Goal: Task Accomplishment & Management: Use online tool/utility

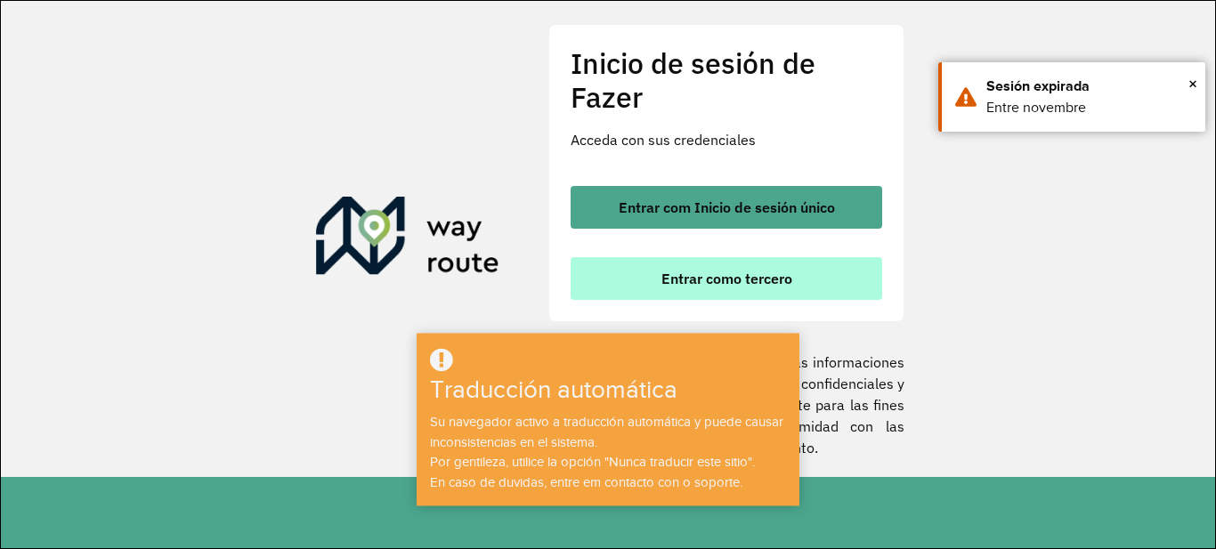
click at [752, 273] on font "Entrar como tercero" at bounding box center [726, 279] width 131 height 18
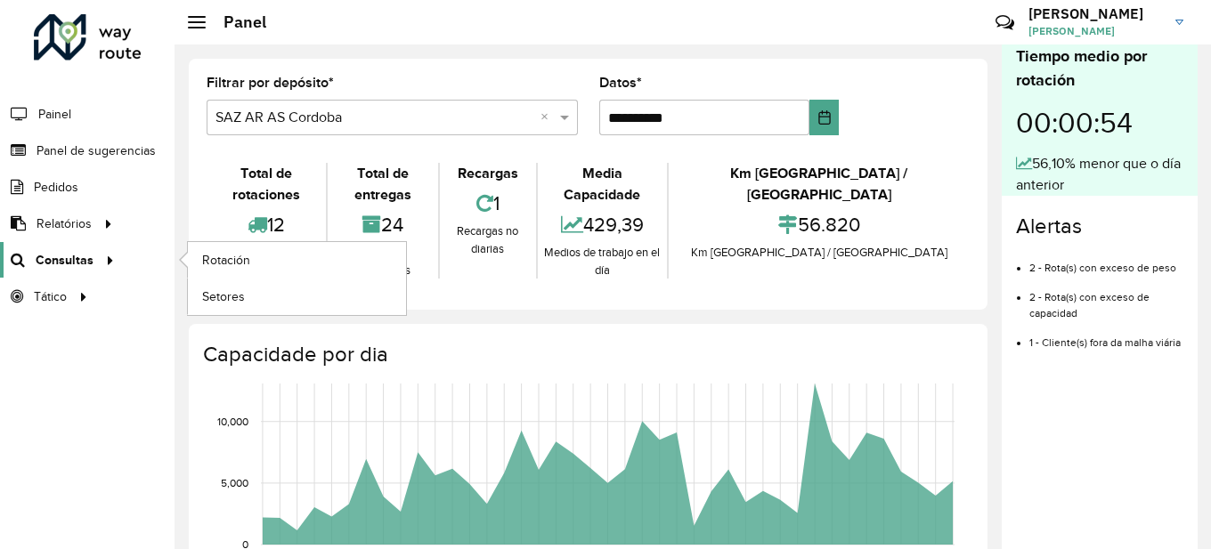
click at [77, 256] on font "Consultas" at bounding box center [65, 260] width 58 height 14
click at [235, 265] on font "Rotación" at bounding box center [227, 260] width 51 height 14
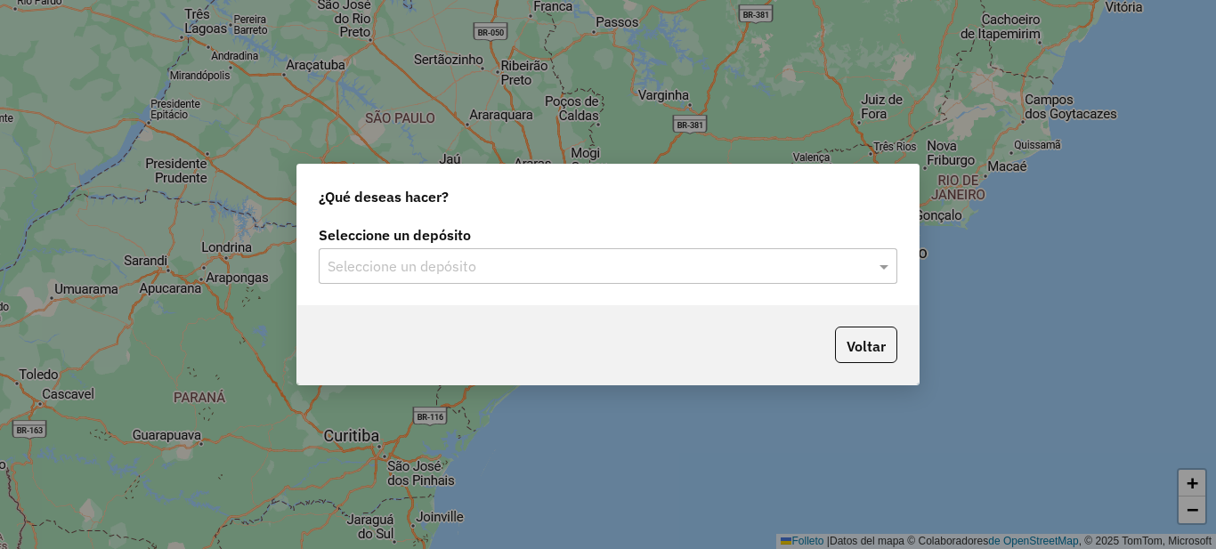
click at [490, 269] on input "text" at bounding box center [590, 266] width 525 height 21
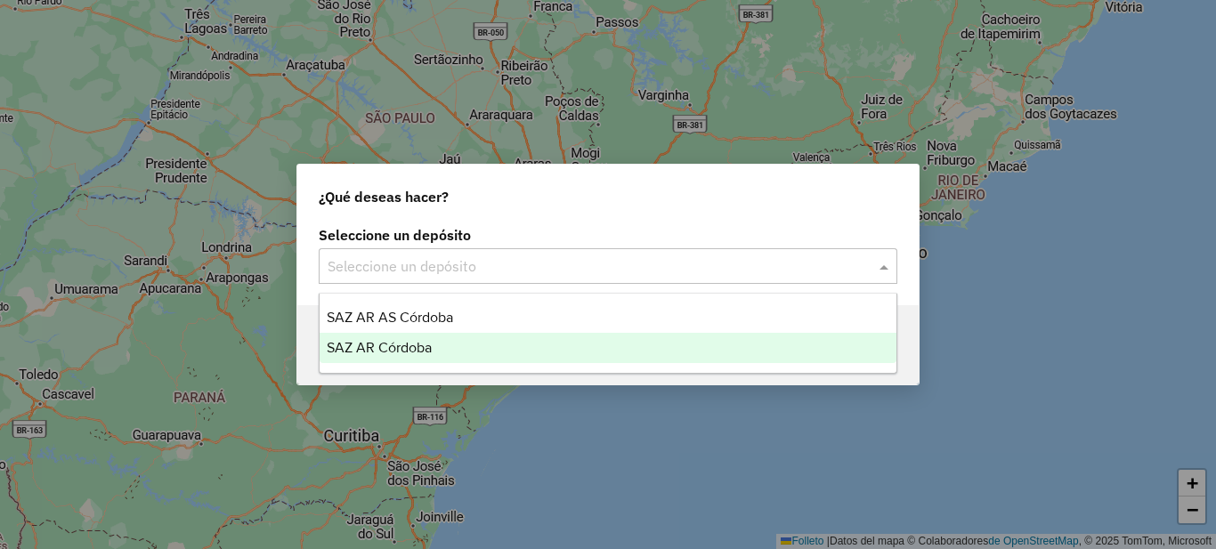
click at [450, 349] on div "SAZ AR Córdoba" at bounding box center [608, 348] width 577 height 30
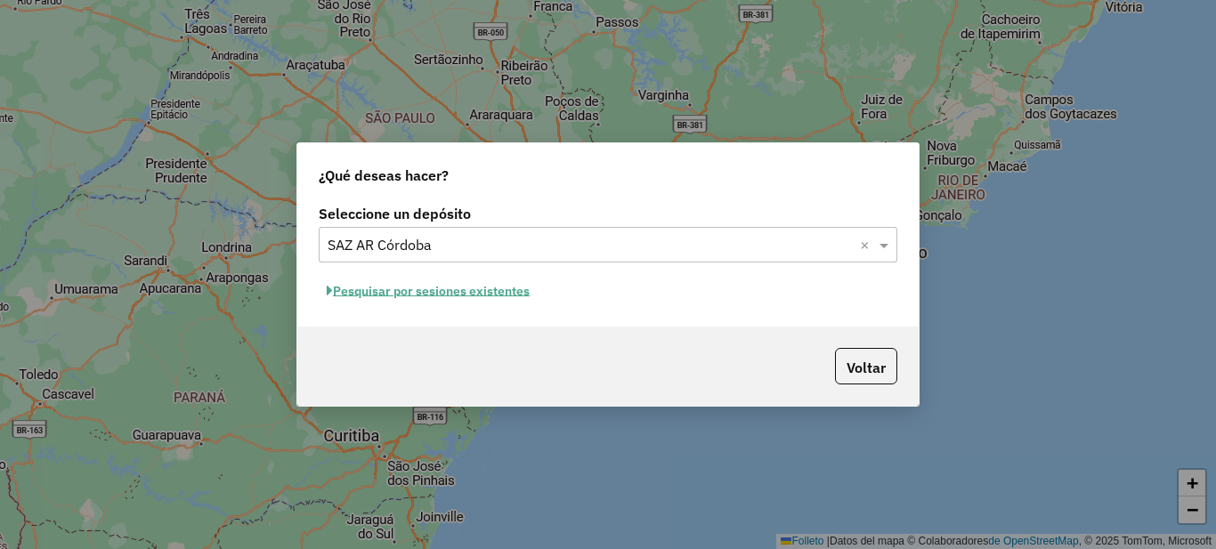
click at [482, 296] on font "Pesquisar por sesiones existentes" at bounding box center [431, 291] width 197 height 16
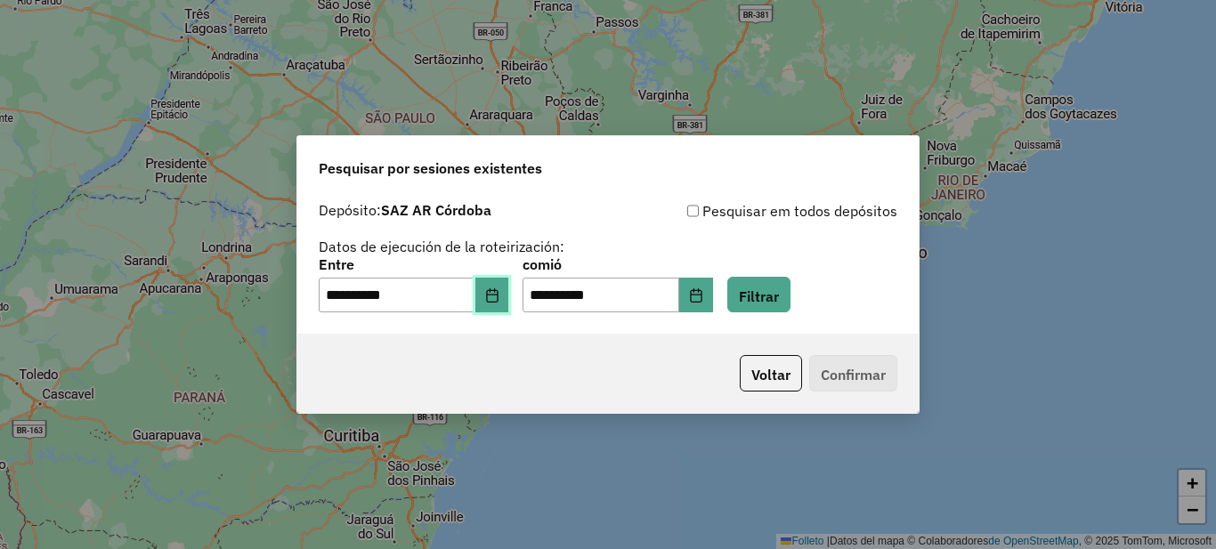
click at [495, 299] on button "Elija fecha" at bounding box center [492, 296] width 34 height 36
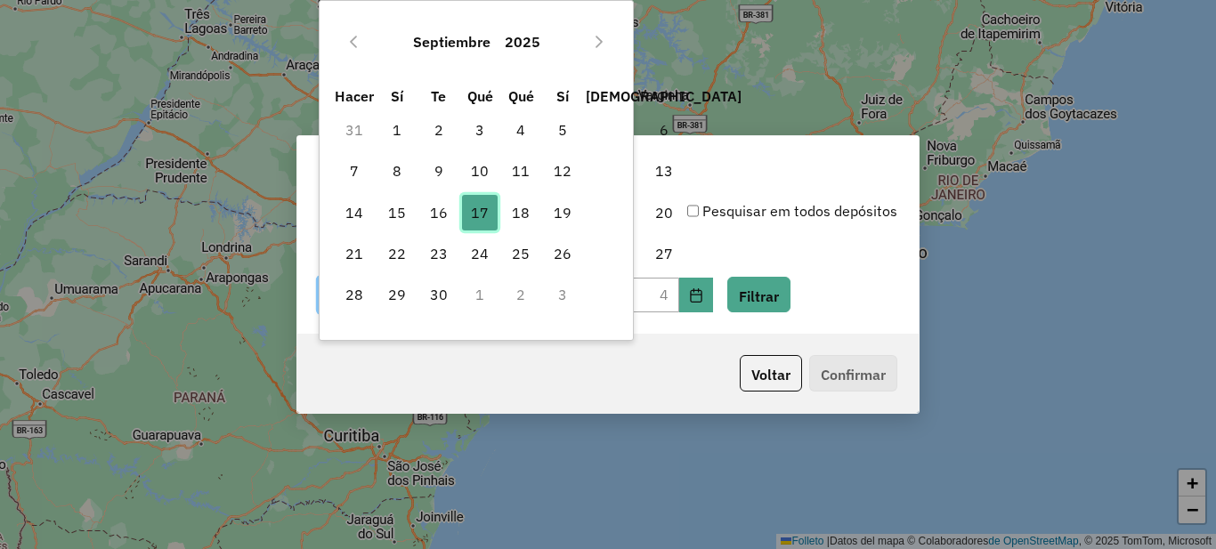
click at [478, 213] on font "17" at bounding box center [480, 213] width 18 height 18
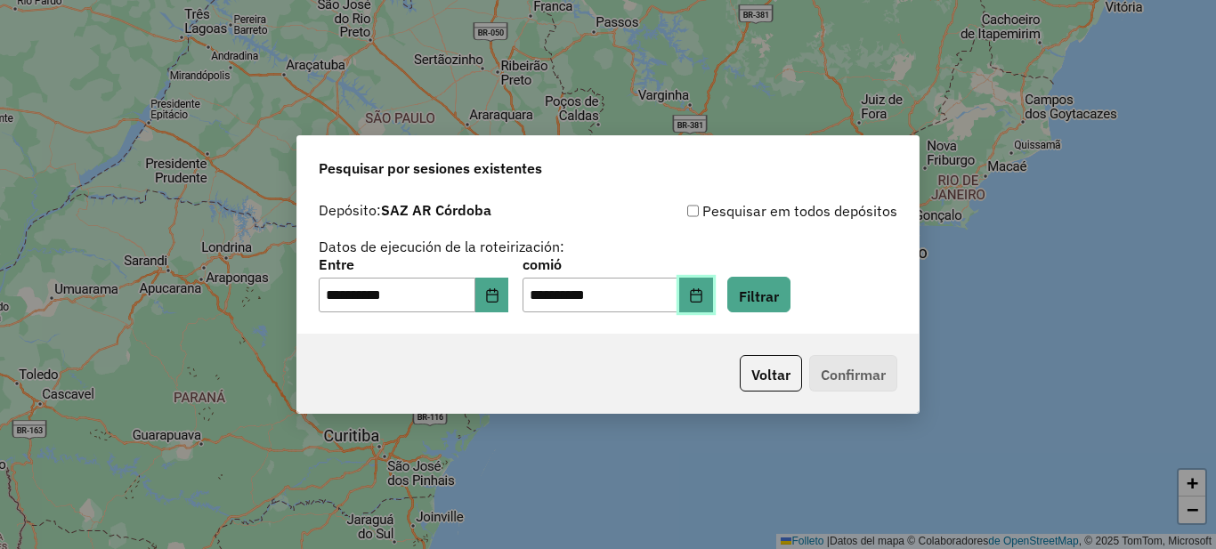
click at [703, 293] on icon "Elija fecha" at bounding box center [696, 295] width 14 height 14
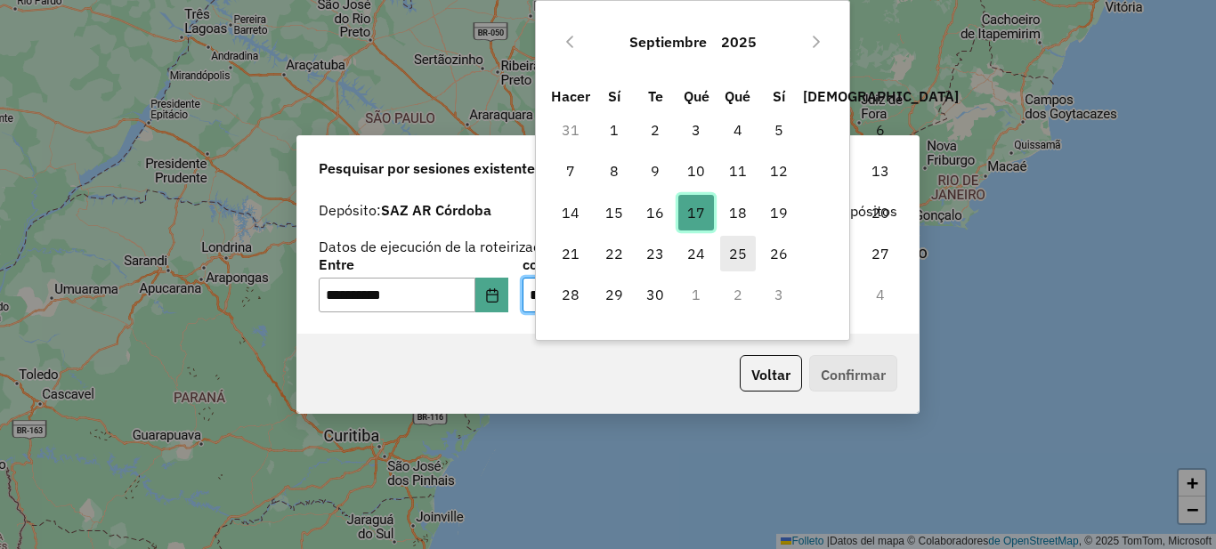
drag, startPoint x: 691, startPoint y: 212, endPoint x: 722, endPoint y: 263, distance: 59.5
click at [692, 212] on font "17" at bounding box center [696, 213] width 18 height 18
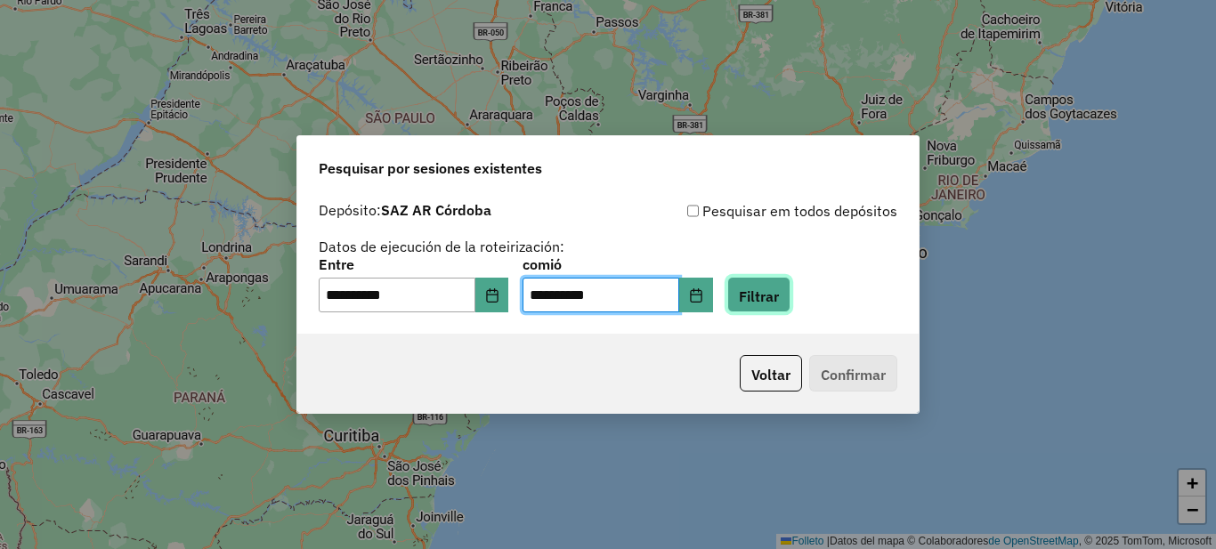
click at [779, 299] on font "Filtrar" at bounding box center [759, 296] width 40 height 18
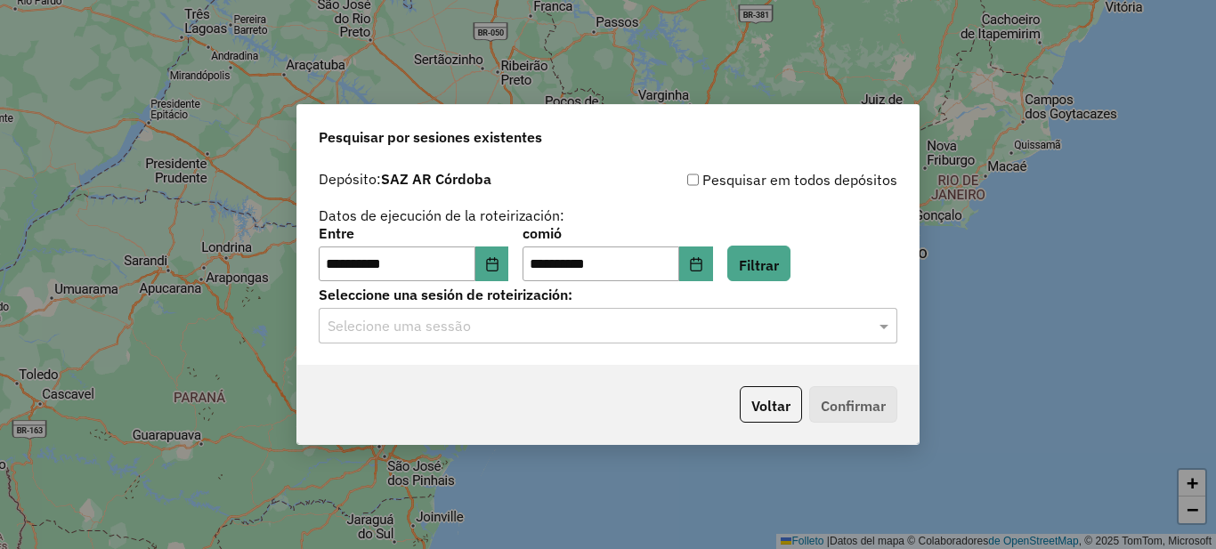
click at [478, 327] on input "text" at bounding box center [590, 326] width 525 height 21
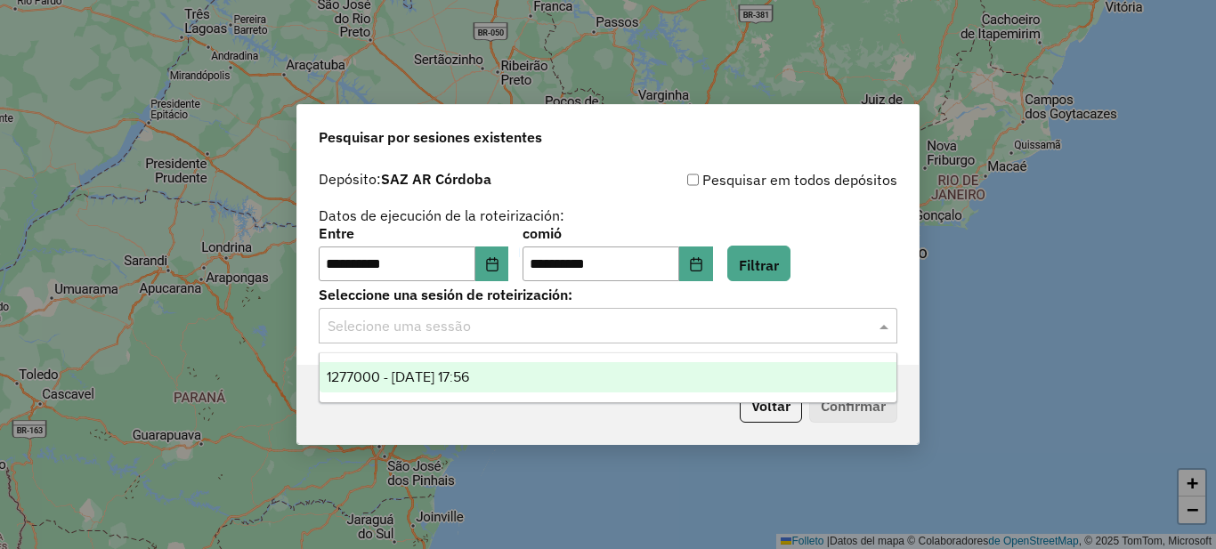
click at [447, 370] on font "1277000 - 17/09/2025 17:56" at bounding box center [398, 376] width 142 height 15
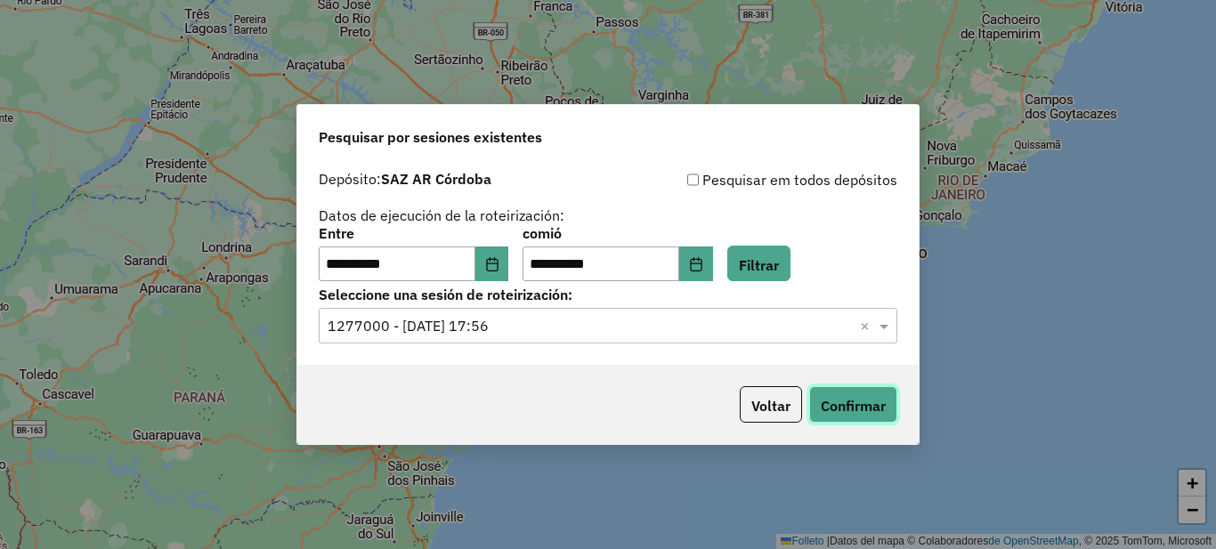
click at [858, 407] on font "Confirmar" at bounding box center [853, 406] width 65 height 18
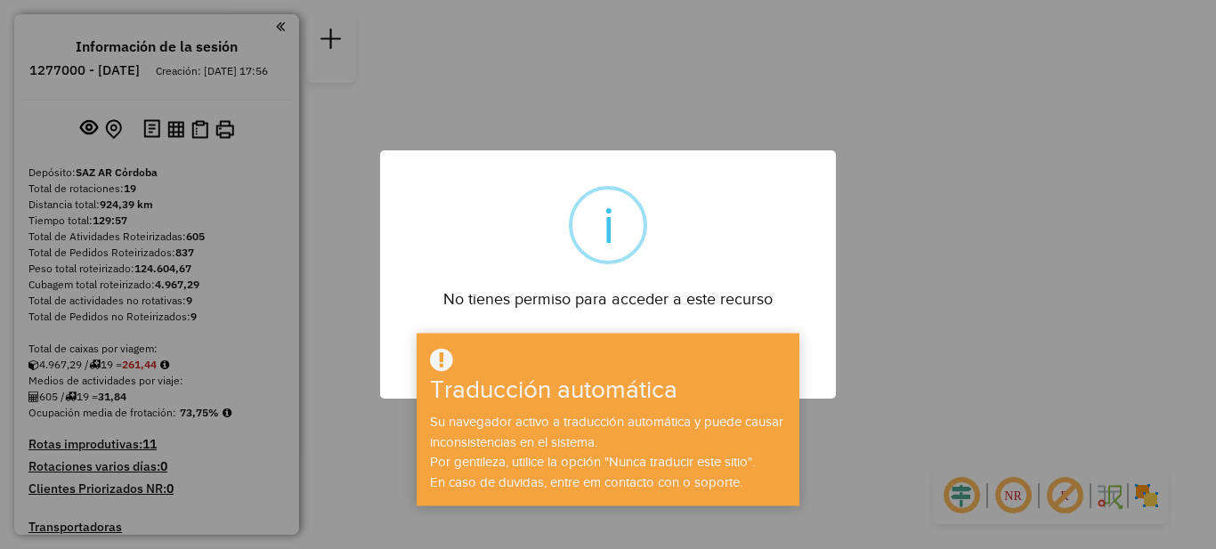
click at [917, 98] on div "× i No tienes permiso para acceder a este recurso DE ACUERDO No Cancel" at bounding box center [608, 274] width 1216 height 549
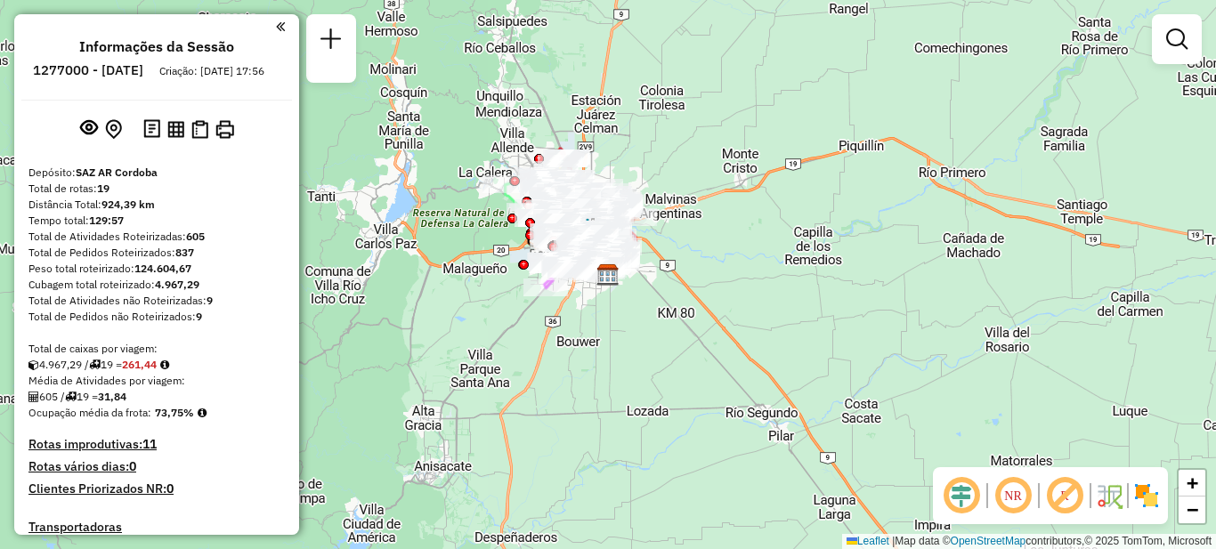
drag, startPoint x: 274, startPoint y: 26, endPoint x: 285, endPoint y: 29, distance: 11.3
click at [276, 26] on em at bounding box center [280, 27] width 9 height 16
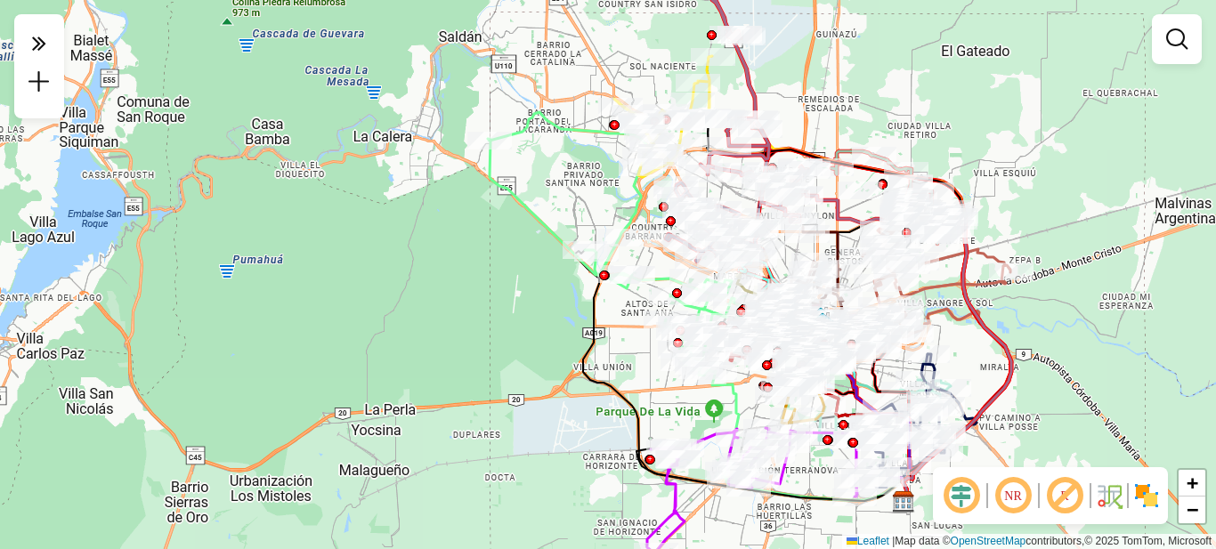
drag, startPoint x: 1016, startPoint y: 310, endPoint x: 1033, endPoint y: 359, distance: 52.1
click at [1033, 359] on div "Janela de atendimento Grade de atendimento Capacidade Transportadoras Veículos …" at bounding box center [608, 274] width 1216 height 549
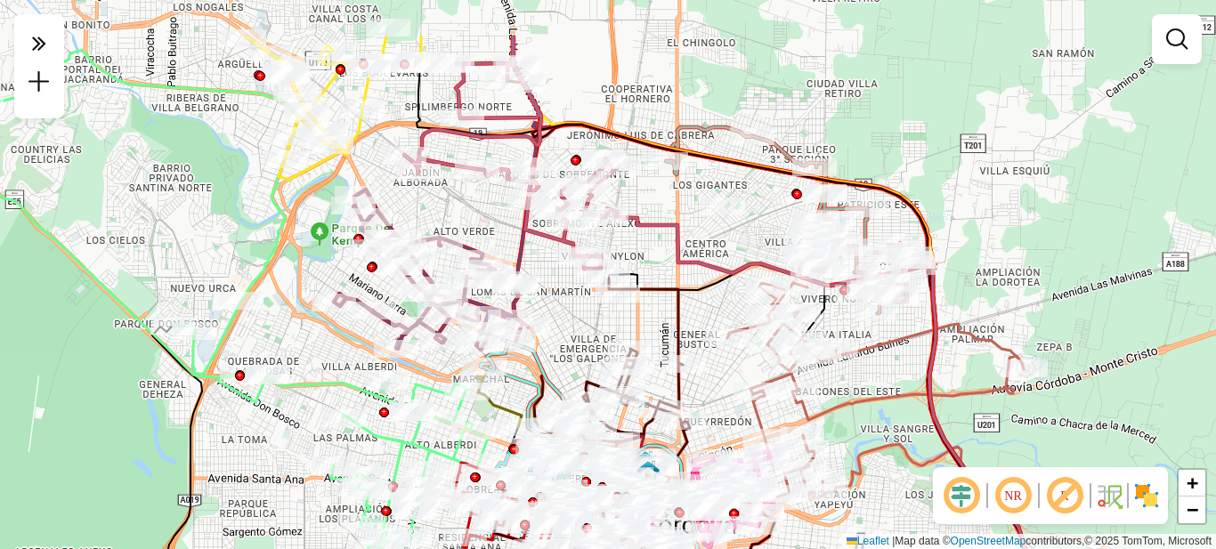
drag, startPoint x: 709, startPoint y: 148, endPoint x: 706, endPoint y: 235, distance: 87.3
click at [706, 234] on div "Janela de atendimento Grade de atendimento Capacidade Transportadoras Veículos …" at bounding box center [608, 274] width 1216 height 549
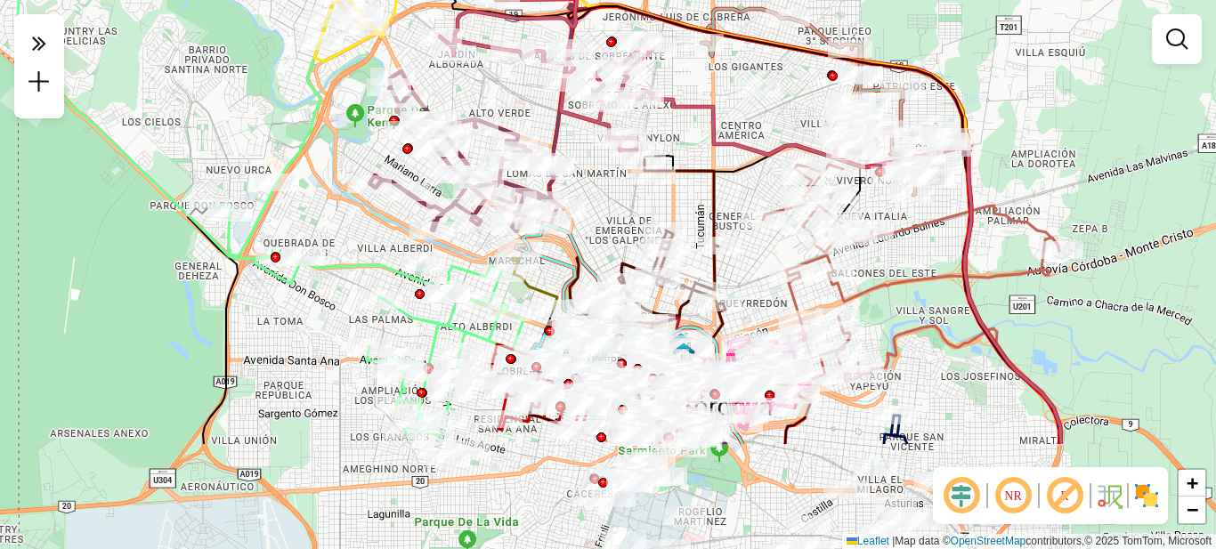
drag, startPoint x: 706, startPoint y: 352, endPoint x: 748, endPoint y: 192, distance: 164.7
click at [748, 192] on div "Janela de atendimento Grade de atendimento Capacidade Transportadoras Veículos …" at bounding box center [608, 274] width 1216 height 549
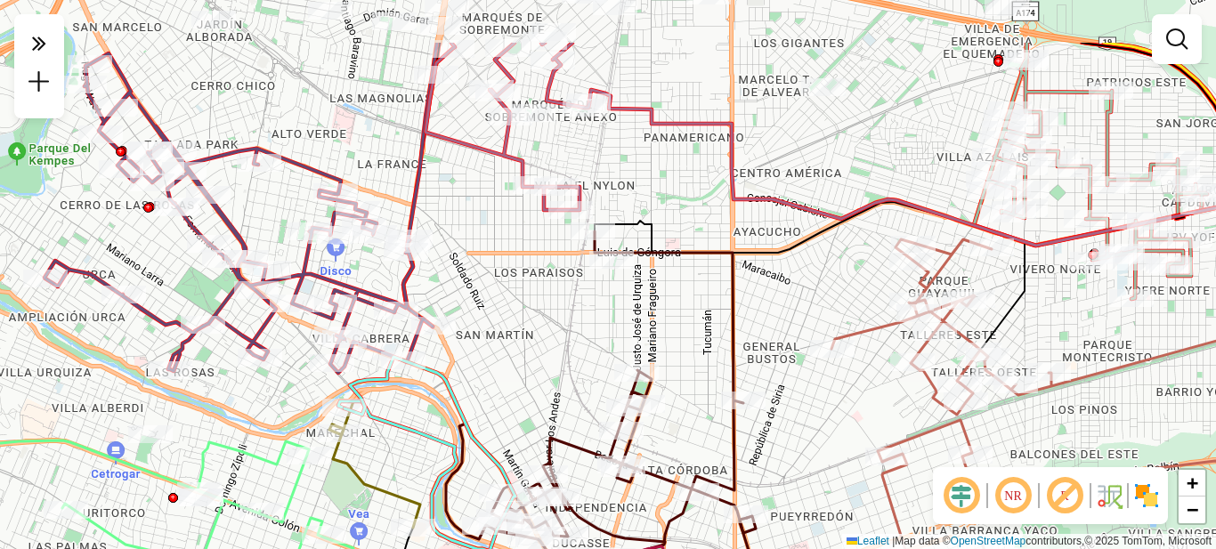
drag, startPoint x: 728, startPoint y: 179, endPoint x: 656, endPoint y: 294, distance: 135.6
click at [656, 294] on div "Janela de atendimento Grade de atendimento Capacidade Transportadoras Veículos …" at bounding box center [608, 274] width 1216 height 549
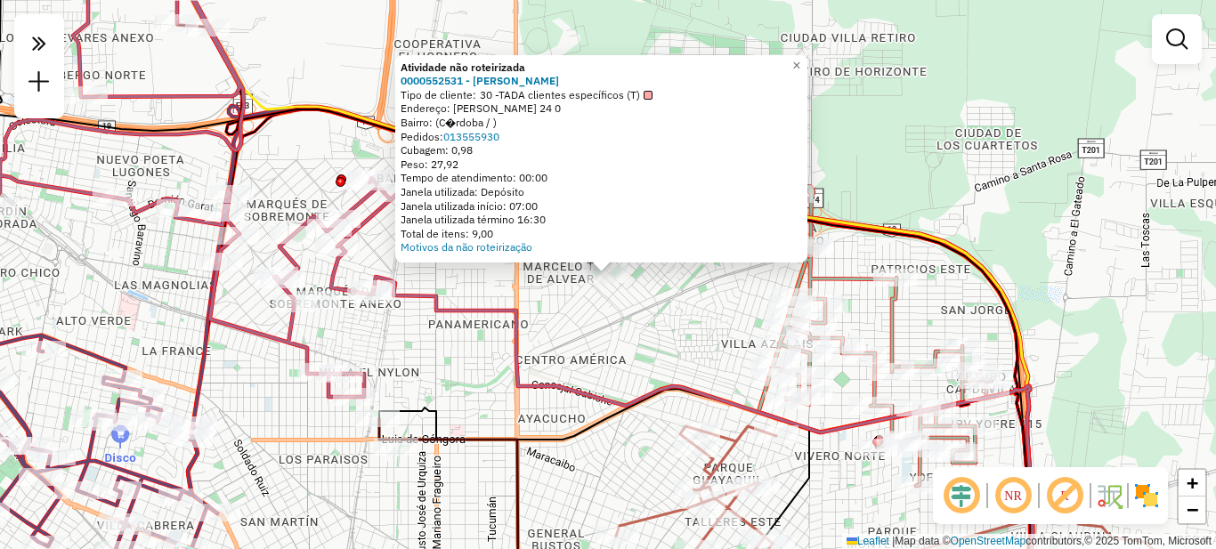
click at [584, 314] on div "Atividade não roteirizada 0000552531 - Ivana Recanatti Tipo de cliente: 30 -TAD…" at bounding box center [608, 274] width 1216 height 549
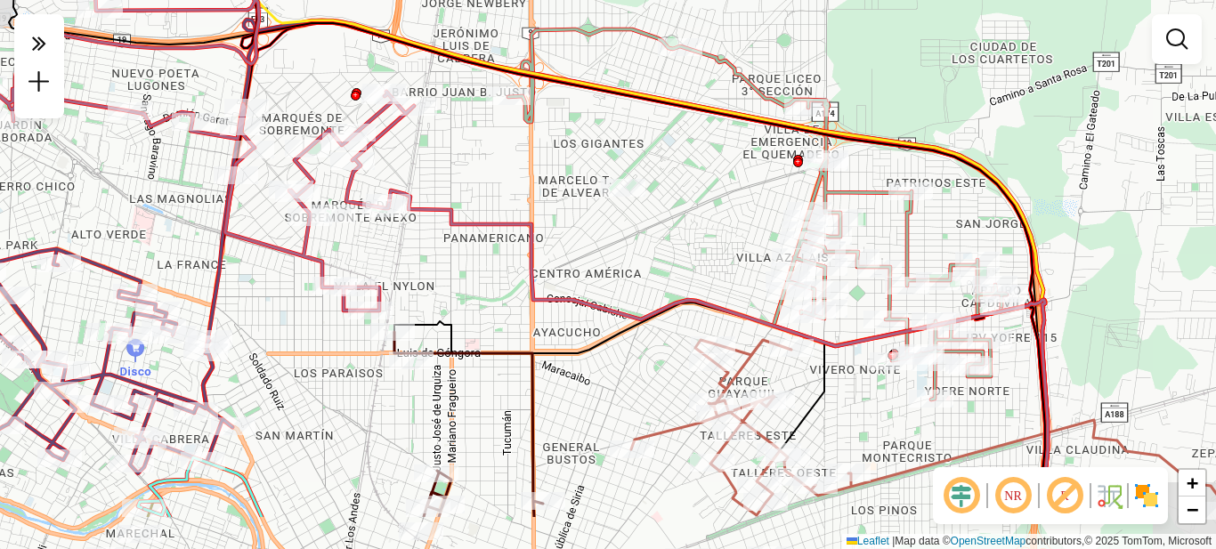
drag, startPoint x: 516, startPoint y: 299, endPoint x: 531, endPoint y: 213, distance: 87.7
click at [531, 213] on div "Janela de atendimento Grade de atendimento Capacidade Transportadoras Veículos …" at bounding box center [608, 274] width 1216 height 549
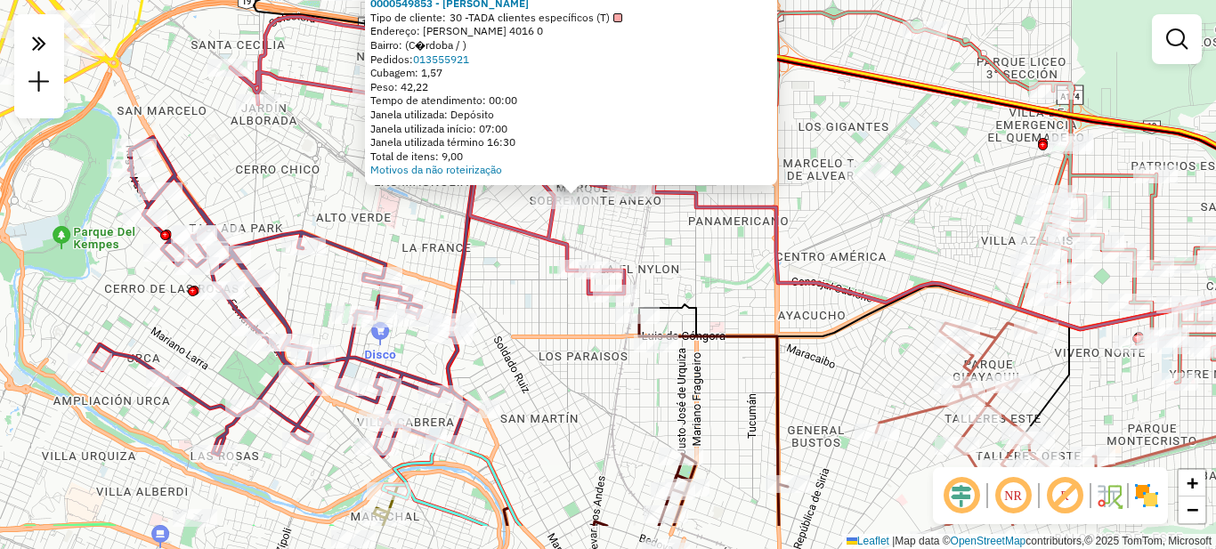
drag, startPoint x: 395, startPoint y: 311, endPoint x: 365, endPoint y: 233, distance: 83.1
click at [365, 233] on div "Atividade não roteirizada 0000549853 - Saul Lopez Tipo de cliente: 30 -TADA cli…" at bounding box center [608, 274] width 1216 height 549
click at [530, 277] on div "Atividade não roteirizada 0000549853 - Saul Lopez Tipo de cliente: 30 -TADA cli…" at bounding box center [608, 274] width 1216 height 549
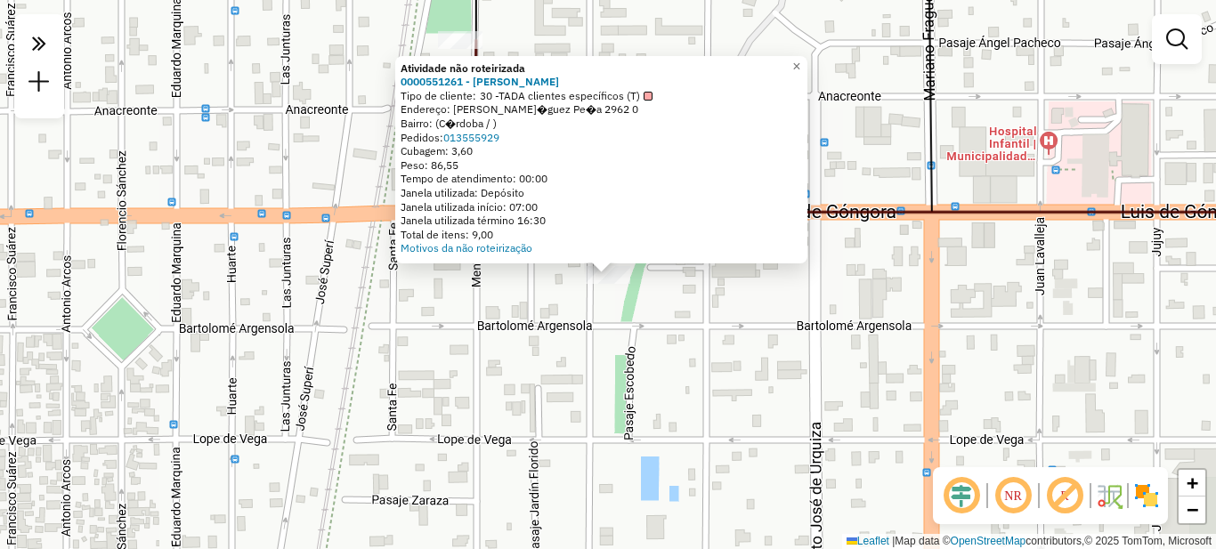
click at [533, 304] on div "Atividade não roteirizada 0000551261 - Pablo Ariel Cilenti Tipo de cliente: 30 …" at bounding box center [608, 274] width 1216 height 549
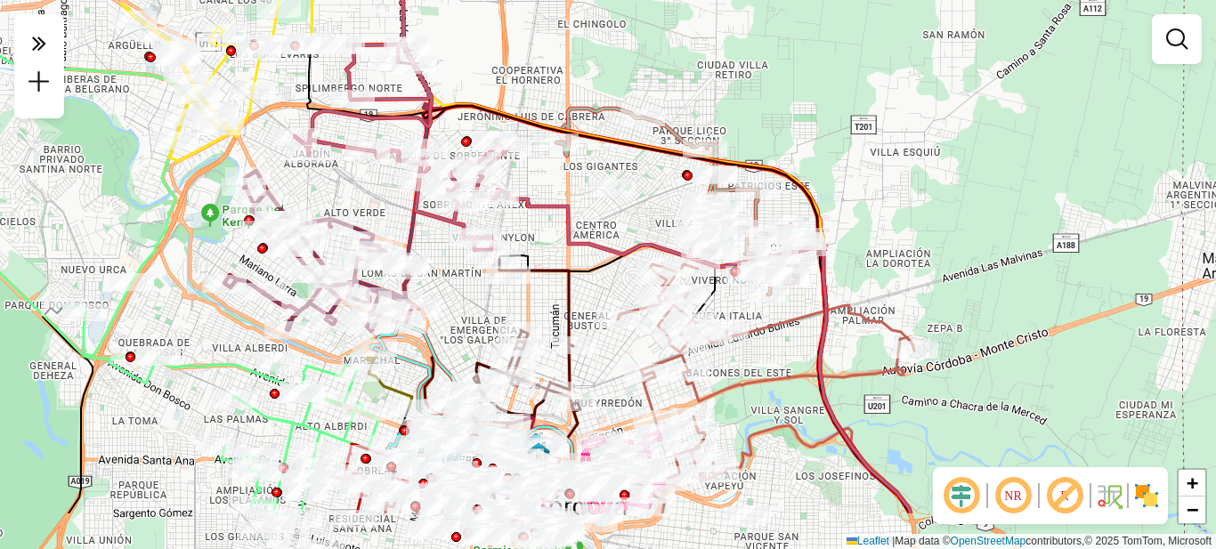
drag, startPoint x: 508, startPoint y: 403, endPoint x: 494, endPoint y: 313, distance: 91.0
click at [494, 313] on div "Janela de atendimento Grade de atendimento Capacidade Transportadoras Veículos …" at bounding box center [608, 274] width 1216 height 549
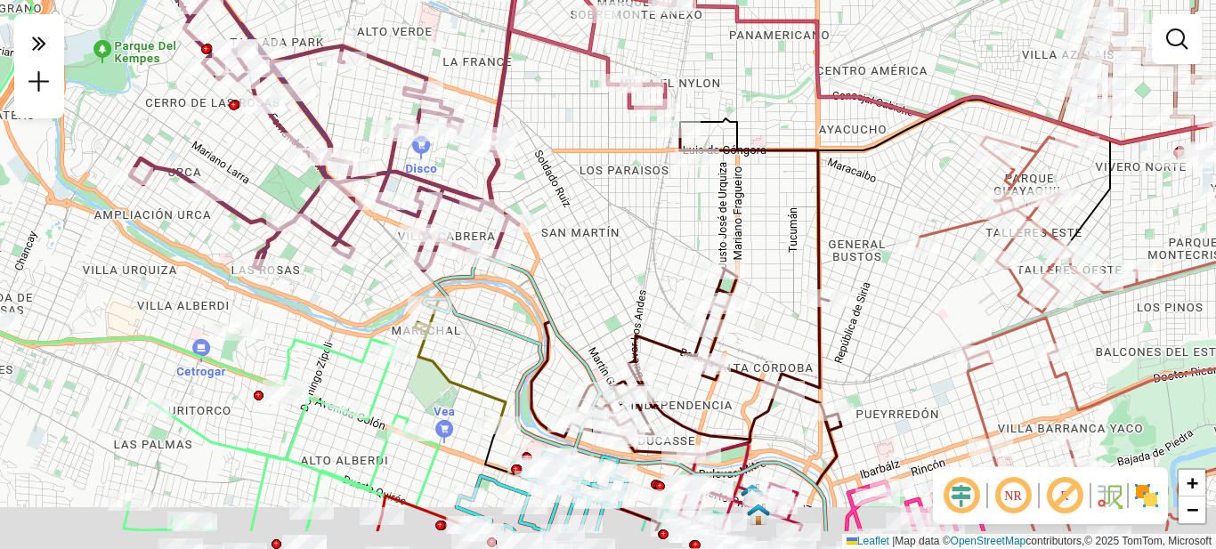
drag, startPoint x: 282, startPoint y: 411, endPoint x: 289, endPoint y: 337, distance: 74.2
click at [289, 337] on icon at bounding box center [162, 202] width 554 height 659
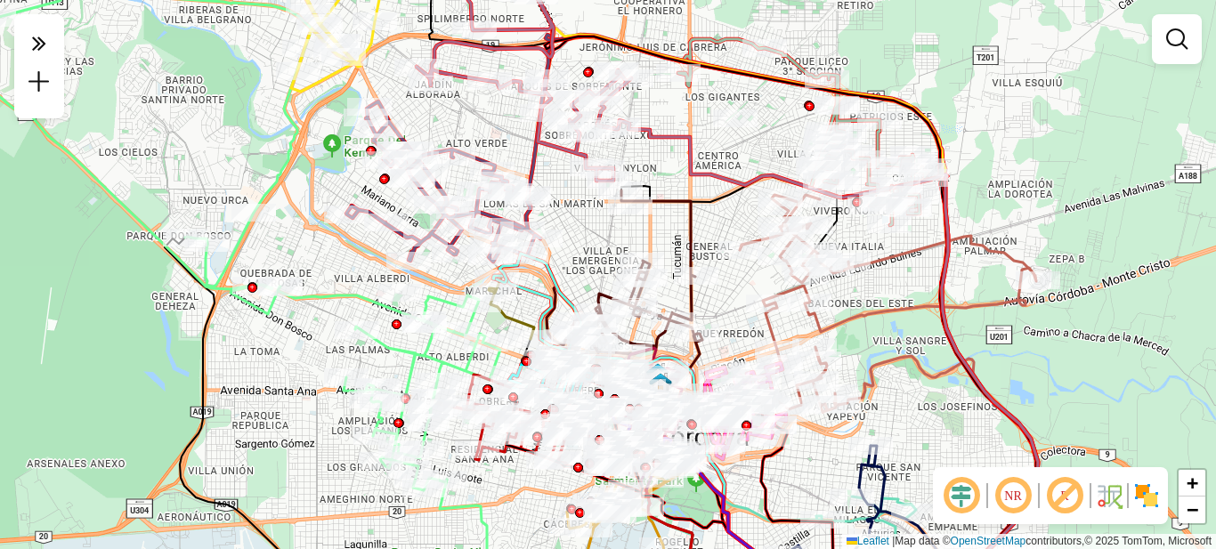
drag, startPoint x: 863, startPoint y: 288, endPoint x: 706, endPoint y: 262, distance: 158.8
click at [706, 262] on div "Janela de atendimento Grade de atendimento Capacidade Transportadoras Veículos …" at bounding box center [608, 274] width 1216 height 549
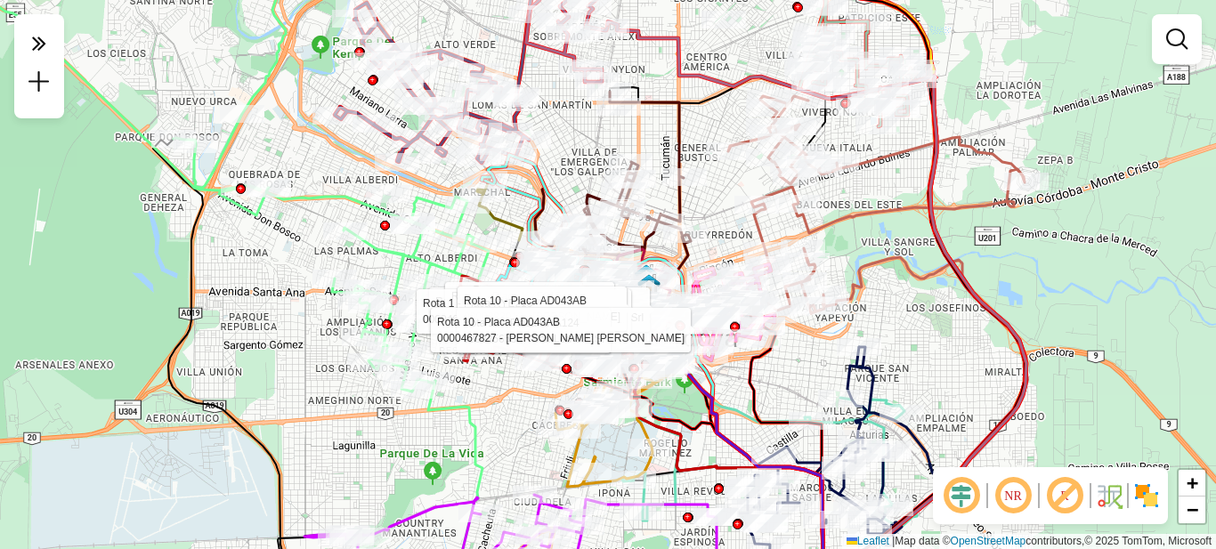
drag, startPoint x: 649, startPoint y: 142, endPoint x: 637, endPoint y: 126, distance: 19.0
click at [637, 126] on div "Rota 10 - Placa AD043AB 0000508963 - Boeykens Cristian German Rota 10 - Placa A…" at bounding box center [608, 274] width 1216 height 549
click at [41, 43] on icon at bounding box center [39, 42] width 14 height 25
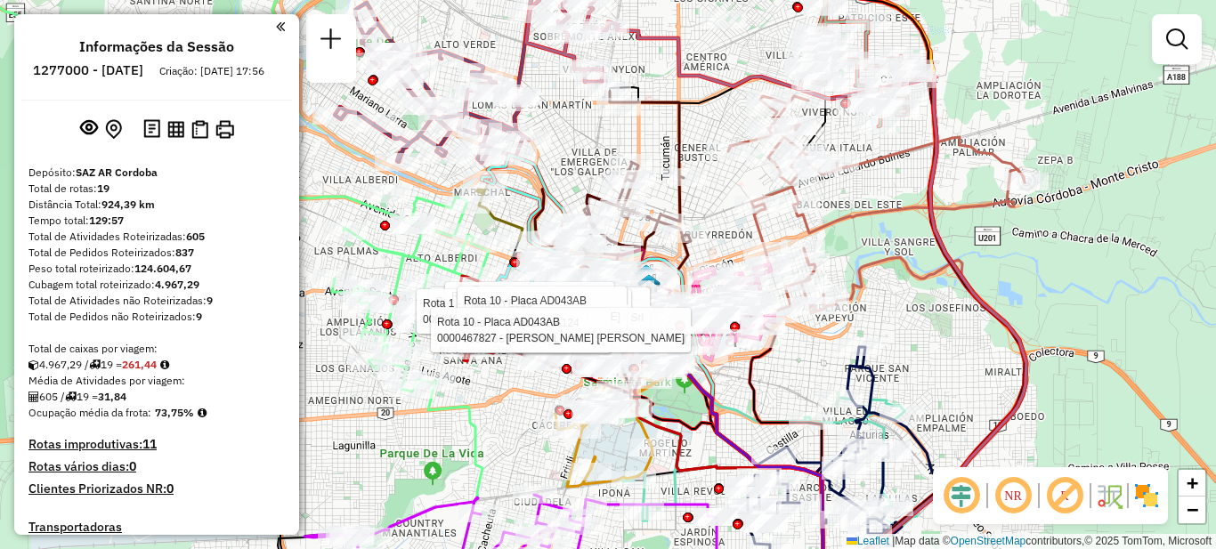
drag, startPoint x: 280, startPoint y: 25, endPoint x: 328, endPoint y: 97, distance: 87.2
click at [280, 25] on div "Informações da Sessão 1277000 - 17/09/2025 Criação: 16/09/2025 17:56 Depósito: …" at bounding box center [156, 274] width 285 height 521
click at [276, 24] on em at bounding box center [280, 27] width 9 height 16
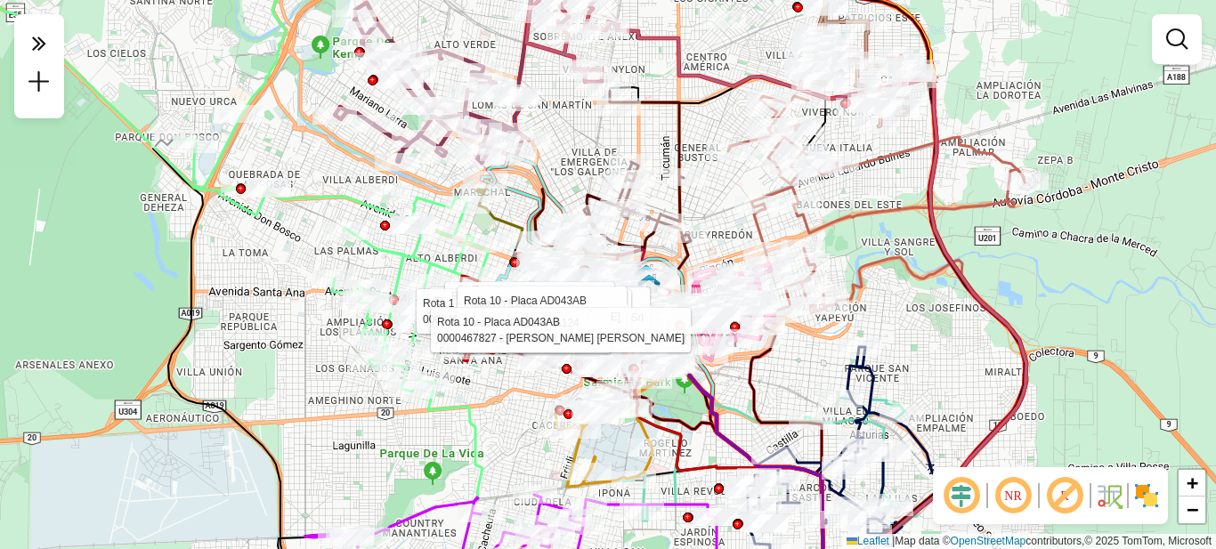
drag, startPoint x: 372, startPoint y: 211, endPoint x: 377, endPoint y: 243, distance: 32.4
click at [377, 243] on icon at bounding box center [236, 168] width 506 height 447
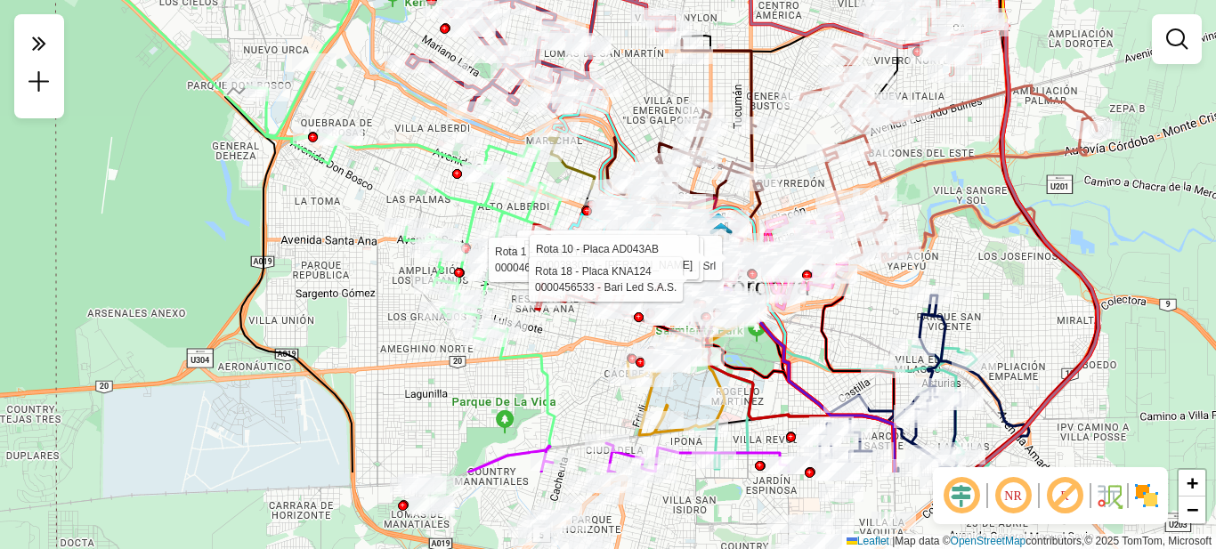
drag, startPoint x: 834, startPoint y: 311, endPoint x: 782, endPoint y: 188, distance: 133.2
click at [780, 180] on div "Rota 10 - Placa AD043AB 0000508963 - Boeykens Cristian German Rota 10 - Placa A…" at bounding box center [608, 274] width 1216 height 549
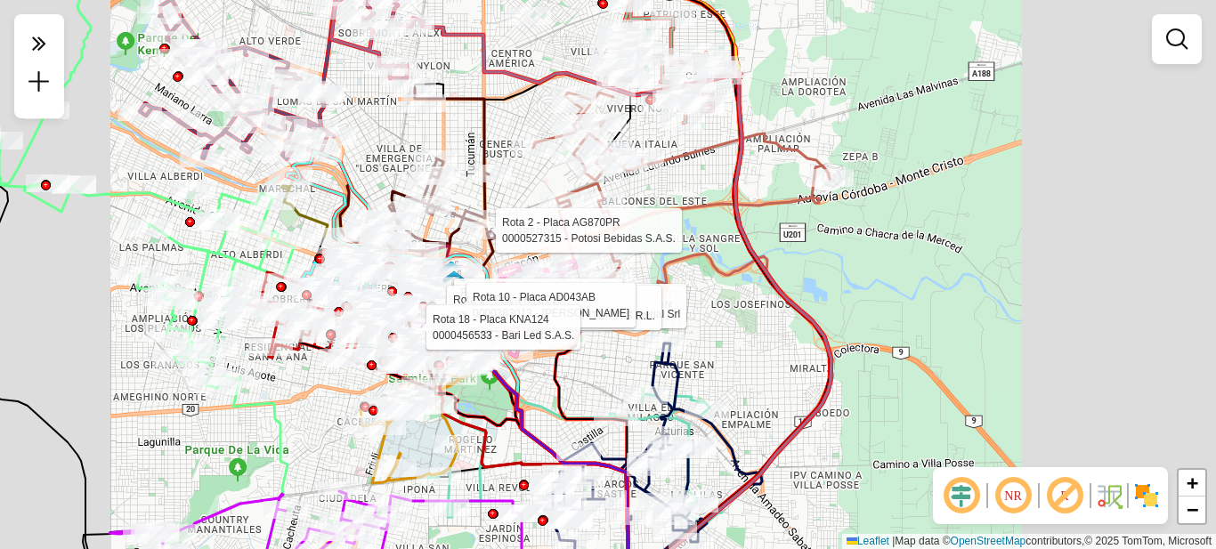
click at [603, 385] on div "Rota 10 - Placa AD043AB 0000508963 - Boeykens Cristian German Rota 10 - Placa A…" at bounding box center [608, 274] width 1216 height 549
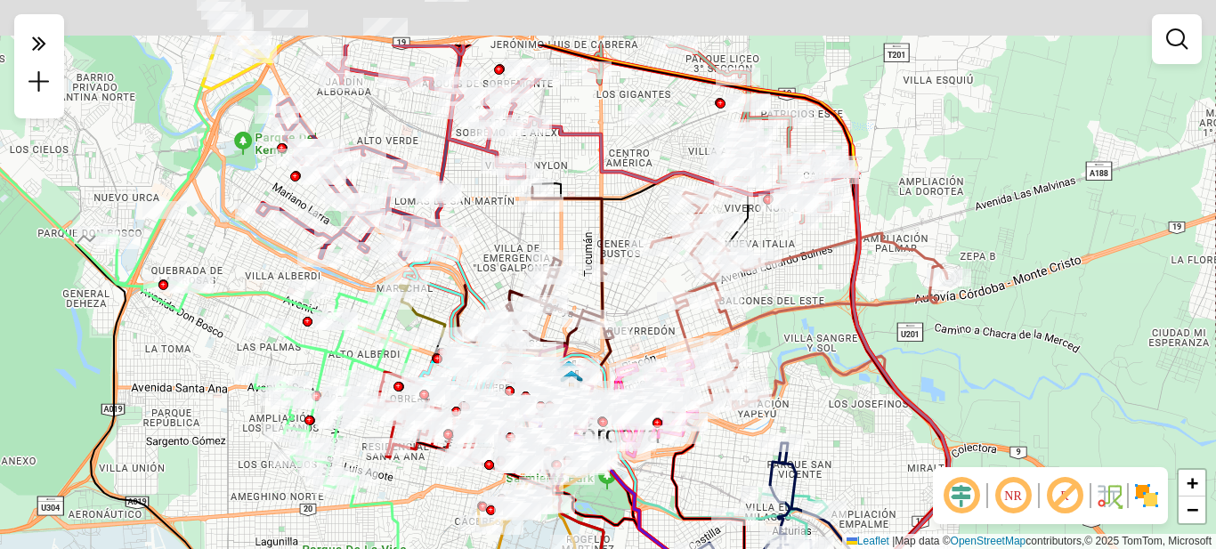
drag, startPoint x: 754, startPoint y: 240, endPoint x: 874, endPoint y: 341, distance: 156.7
click at [874, 341] on icon at bounding box center [739, 410] width 419 height 586
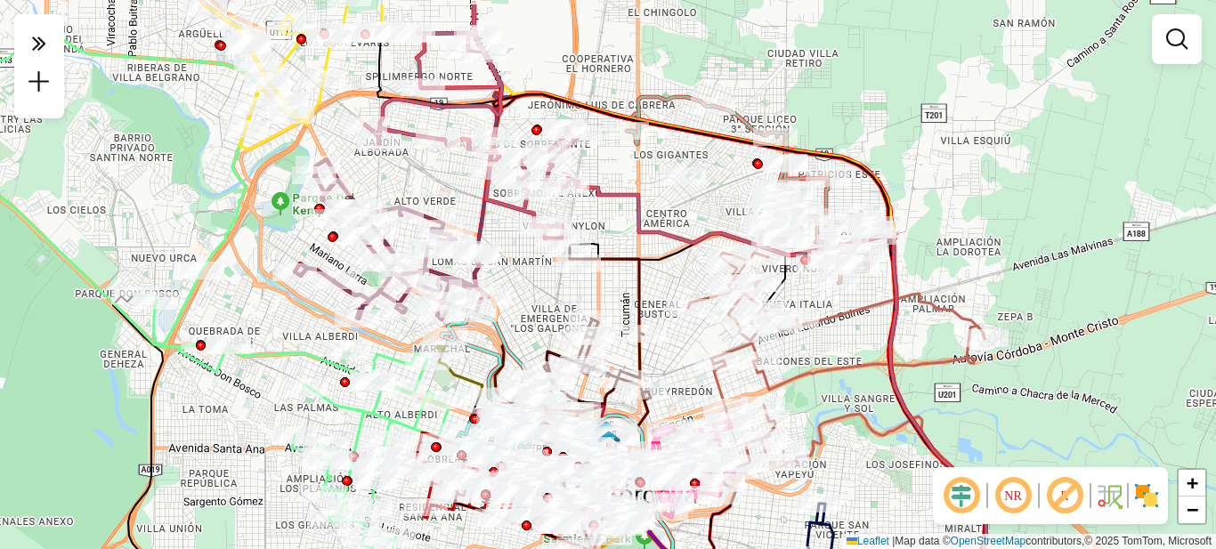
drag, startPoint x: 589, startPoint y: 186, endPoint x: 630, endPoint y: 253, distance: 78.3
click at [630, 253] on div "Janela de atendimento Grade de atendimento Capacidade Transportadoras Veículos …" at bounding box center [608, 274] width 1216 height 549
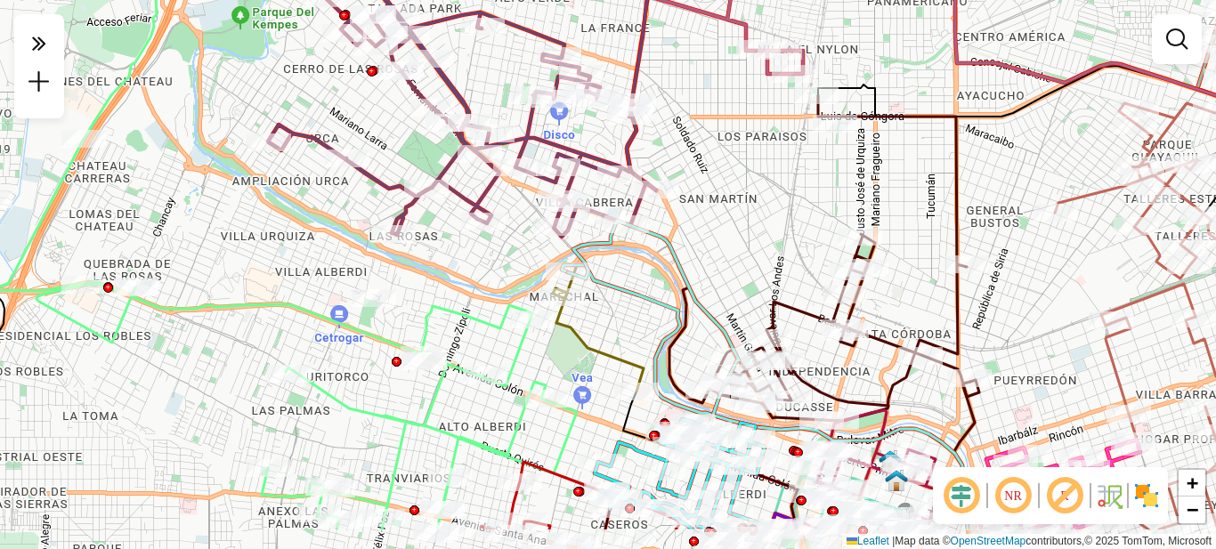
drag, startPoint x: 524, startPoint y: 403, endPoint x: 492, endPoint y: 307, distance: 101.3
click at [492, 307] on icon at bounding box center [215, 200] width 724 height 659
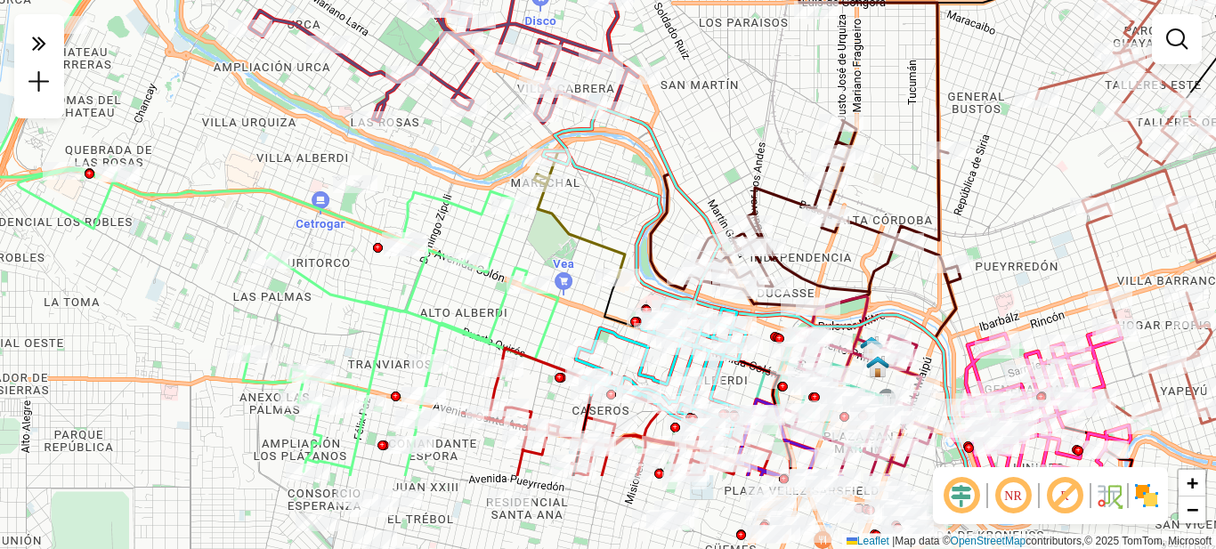
drag, startPoint x: 407, startPoint y: 434, endPoint x: 469, endPoint y: 301, distance: 147.3
click at [469, 301] on div "Janela de atendimento Grade de atendimento Capacidade Transportadoras Veículos …" at bounding box center [608, 274] width 1216 height 549
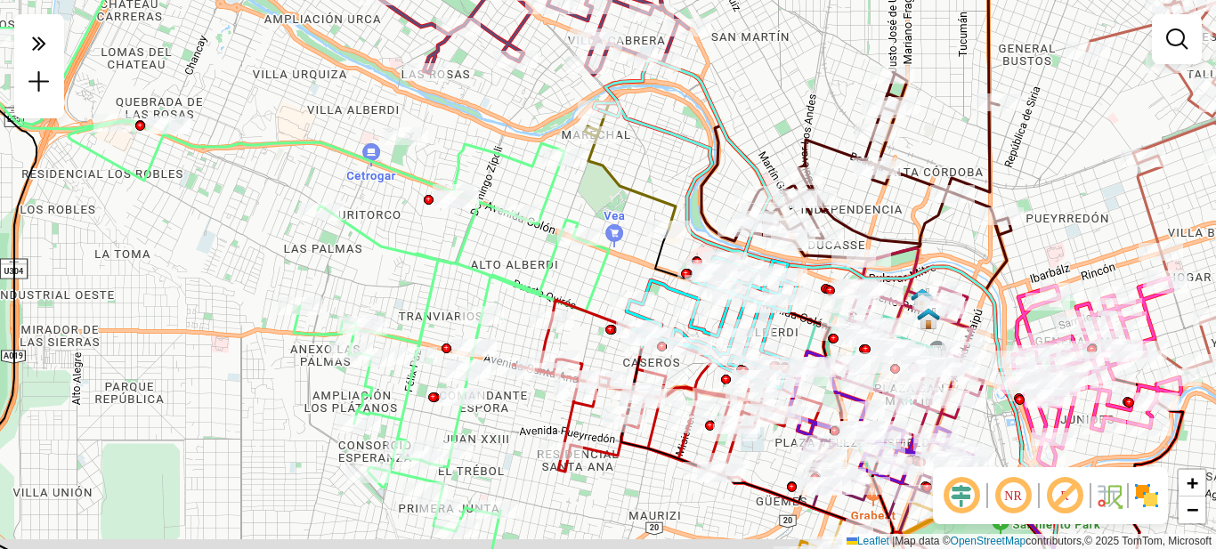
drag, startPoint x: 401, startPoint y: 320, endPoint x: 399, endPoint y: 252, distance: 68.6
click at [399, 252] on div "Janela de atendimento Grade de atendimento Capacidade Transportadoras Veículos …" at bounding box center [608, 274] width 1216 height 549
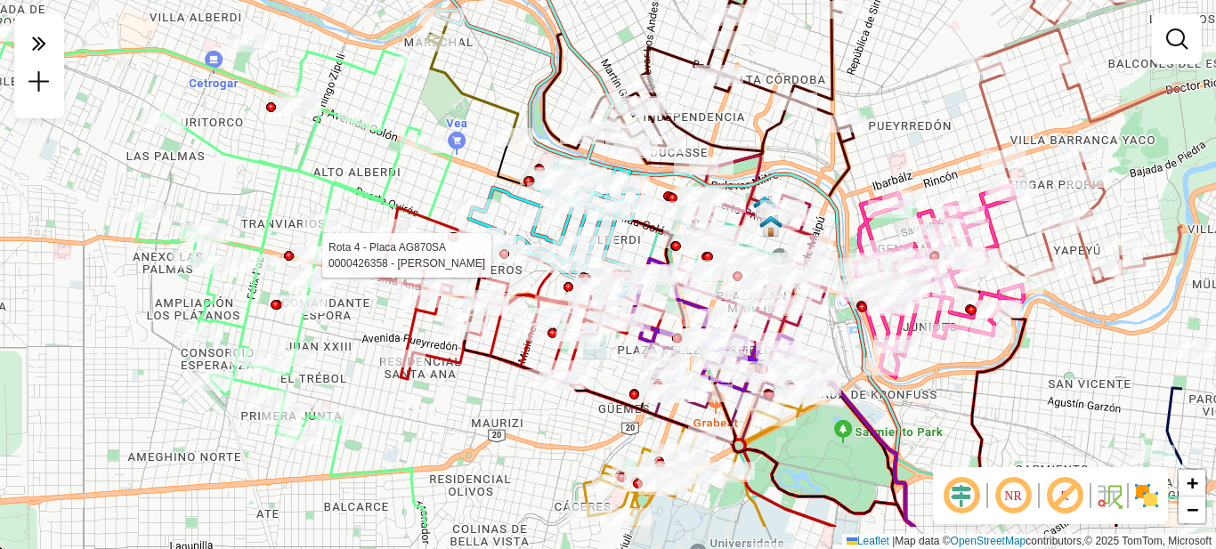
drag, startPoint x: 434, startPoint y: 296, endPoint x: 288, endPoint y: 241, distance: 156.6
click at [288, 251] on div at bounding box center [289, 256] width 10 height 10
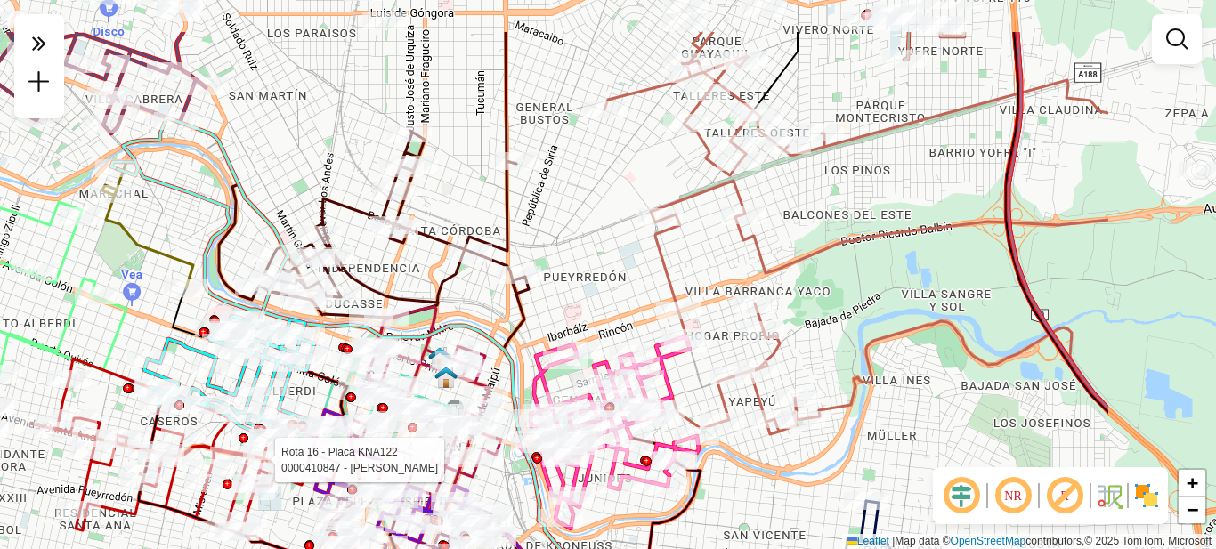
drag, startPoint x: 1038, startPoint y: 275, endPoint x: 789, endPoint y: 352, distance: 261.0
click at [807, 366] on div "Rota 16 - Placa KNA122 0000410847 - Nassar Nicolas Janela de atendimento Grade …" at bounding box center [608, 274] width 1216 height 549
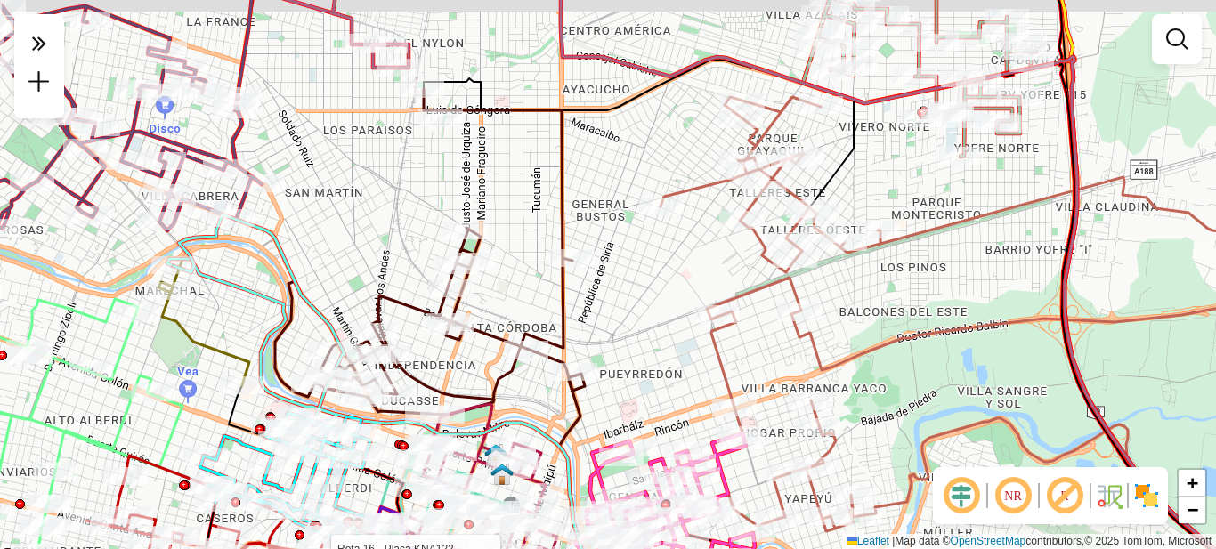
drag, startPoint x: 636, startPoint y: 200, endPoint x: 739, endPoint y: 336, distance: 170.4
click at [739, 336] on div "Rota 16 - Placa KNA122 0000410847 - Nassar Nicolas Janela de atendimento Grade …" at bounding box center [608, 274] width 1216 height 549
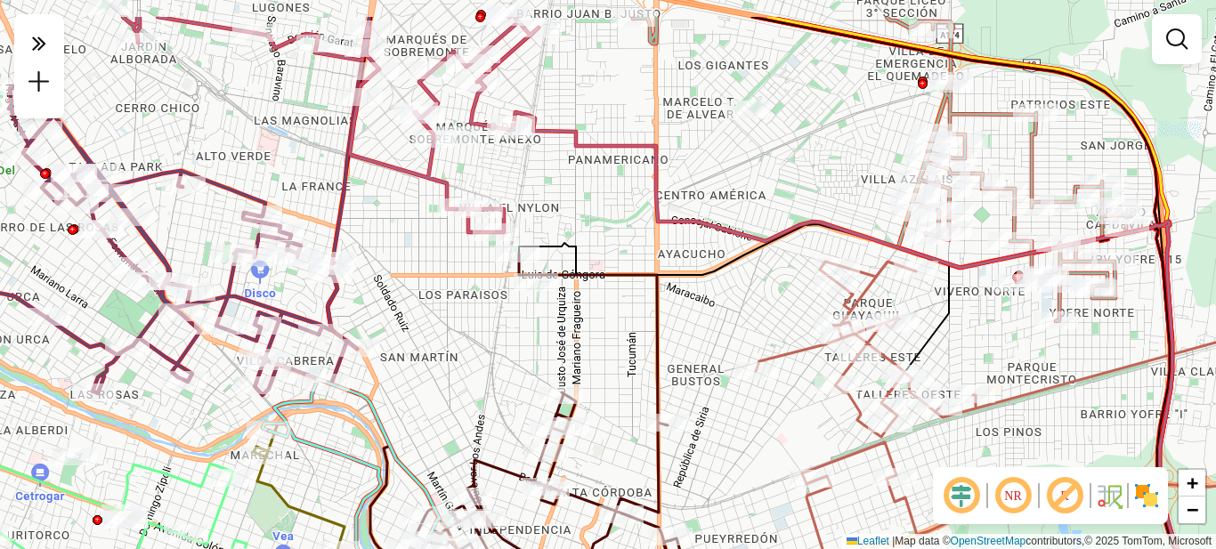
drag, startPoint x: 634, startPoint y: 224, endPoint x: 664, endPoint y: 364, distance: 143.0
click at [673, 362] on icon at bounding box center [525, 417] width 310 height 326
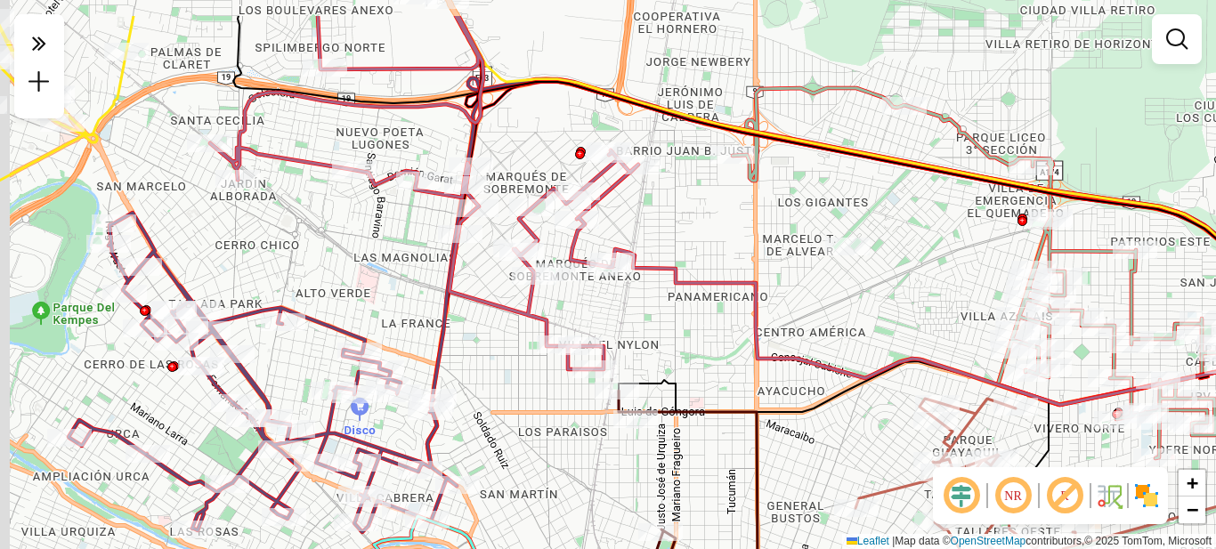
drag, startPoint x: 652, startPoint y: 253, endPoint x: 742, endPoint y: 326, distance: 116.5
click at [741, 326] on div "Rota 16 - Placa KNA122 0000410847 - Nassar Nicolas Janela de atendimento Grade …" at bounding box center [608, 274] width 1216 height 549
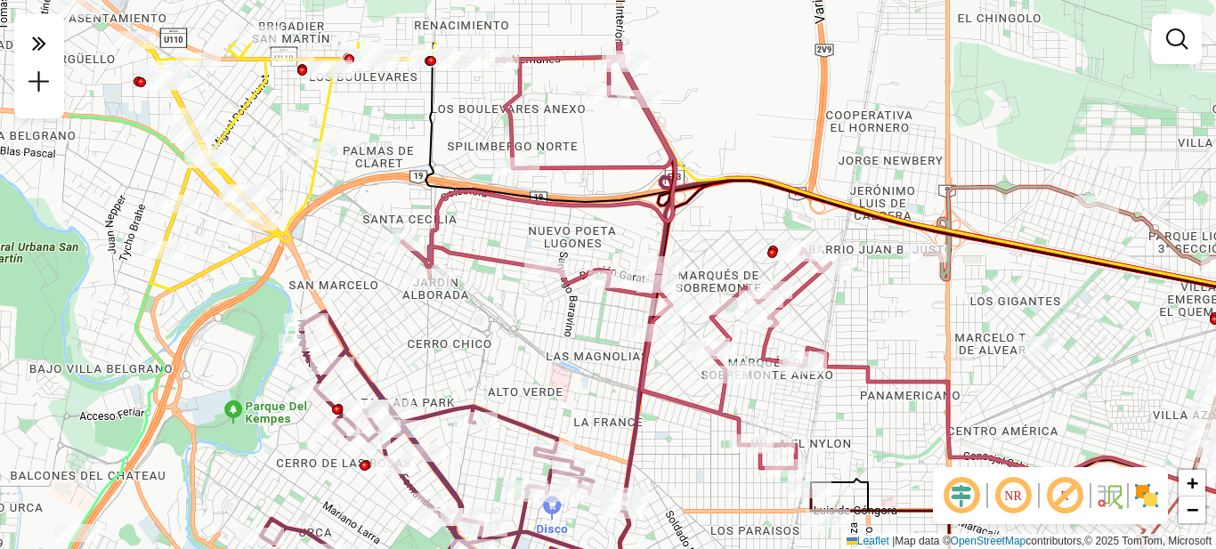
drag, startPoint x: 409, startPoint y: 258, endPoint x: 593, endPoint y: 348, distance: 205.0
click at [593, 348] on div "Rota 16 - Placa KNA122 0000410847 - Nassar Nicolas Janela de atendimento Grade …" at bounding box center [608, 274] width 1216 height 549
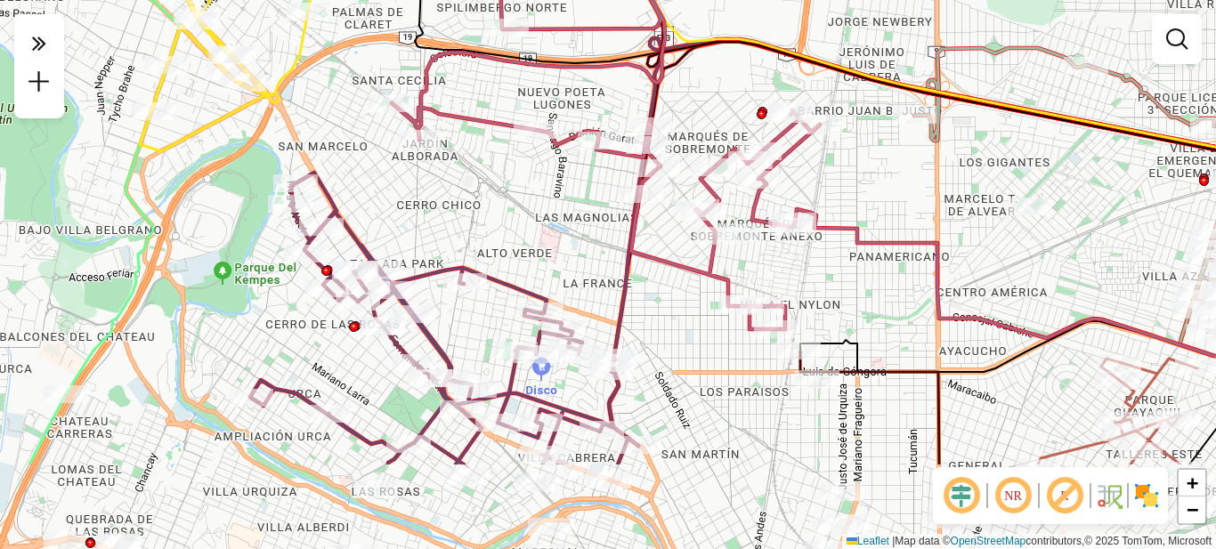
drag, startPoint x: 580, startPoint y: 369, endPoint x: 568, endPoint y: 175, distance: 194.5
click at [568, 175] on div "Rota 16 - Placa KNA122 0000410847 - Nassar Nicolas Janela de atendimento Grade …" at bounding box center [608, 274] width 1216 height 549
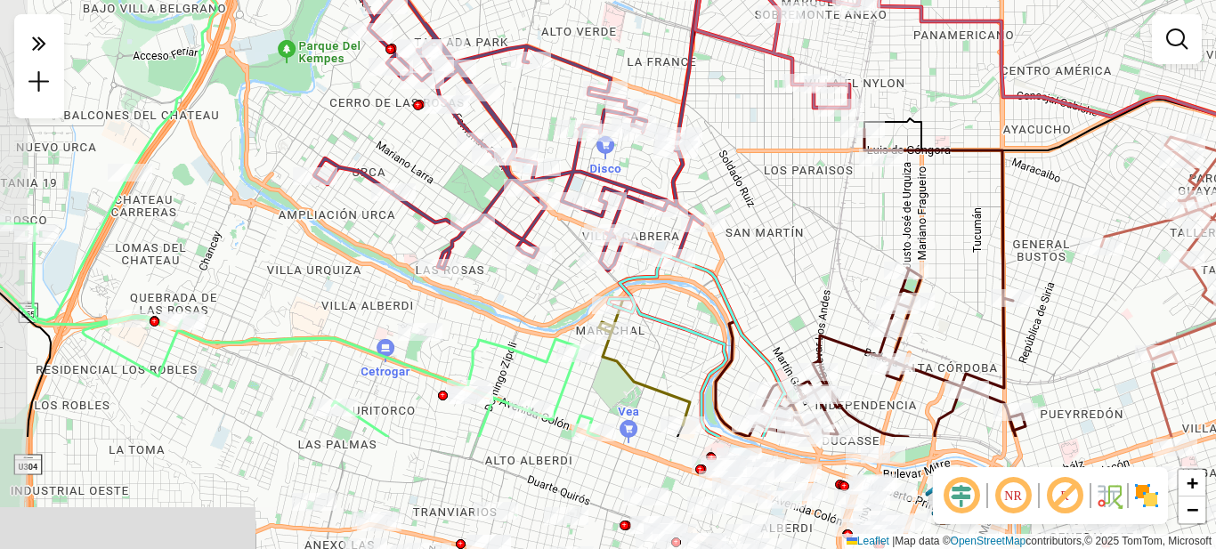
drag, startPoint x: 614, startPoint y: 146, endPoint x: 652, endPoint y: 28, distance: 124.4
click at [652, 28] on div "Rota 16 - Placa KNA122 0000410847 - Nassar Nicolas Janela de atendimento Grade …" at bounding box center [608, 274] width 1216 height 549
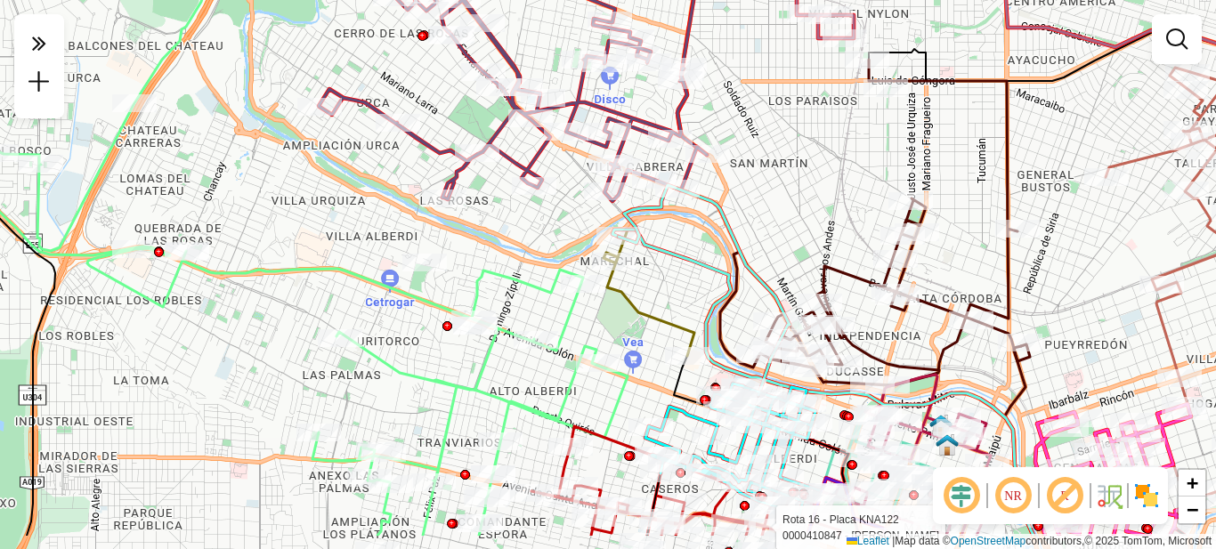
drag, startPoint x: 731, startPoint y: 266, endPoint x: 735, endPoint y: 199, distance: 67.8
click at [735, 199] on div "Rota 16 - Placa KNA122 0000410847 - Nassar Nicolas Janela de atendimento Grade …" at bounding box center [608, 274] width 1216 height 549
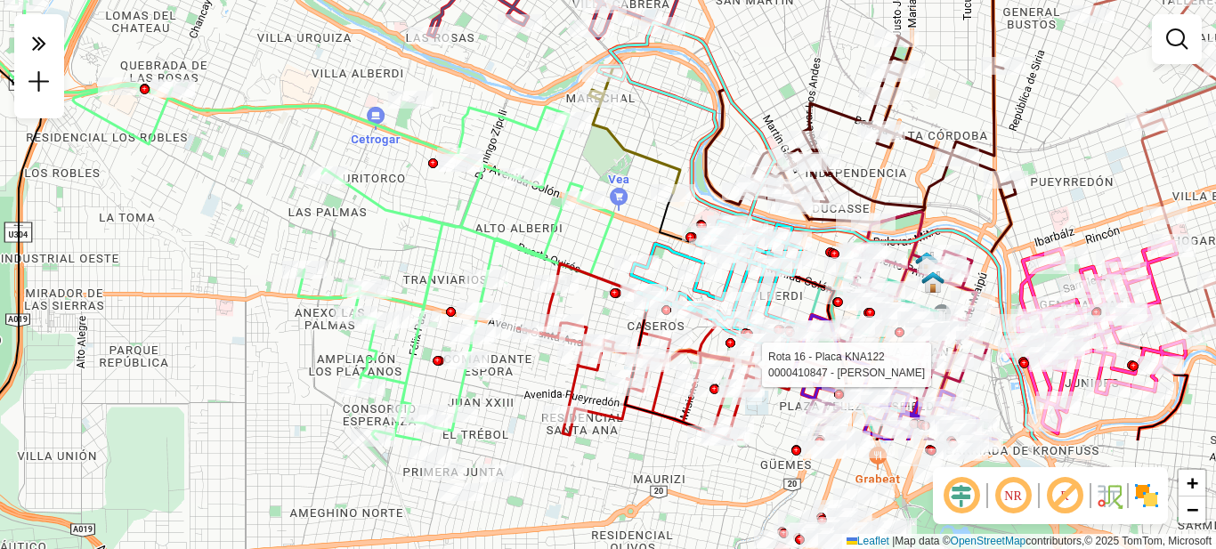
drag, startPoint x: 446, startPoint y: 384, endPoint x: 432, endPoint y: 221, distance: 163.5
click at [432, 221] on icon at bounding box center [238, 111] width 749 height 659
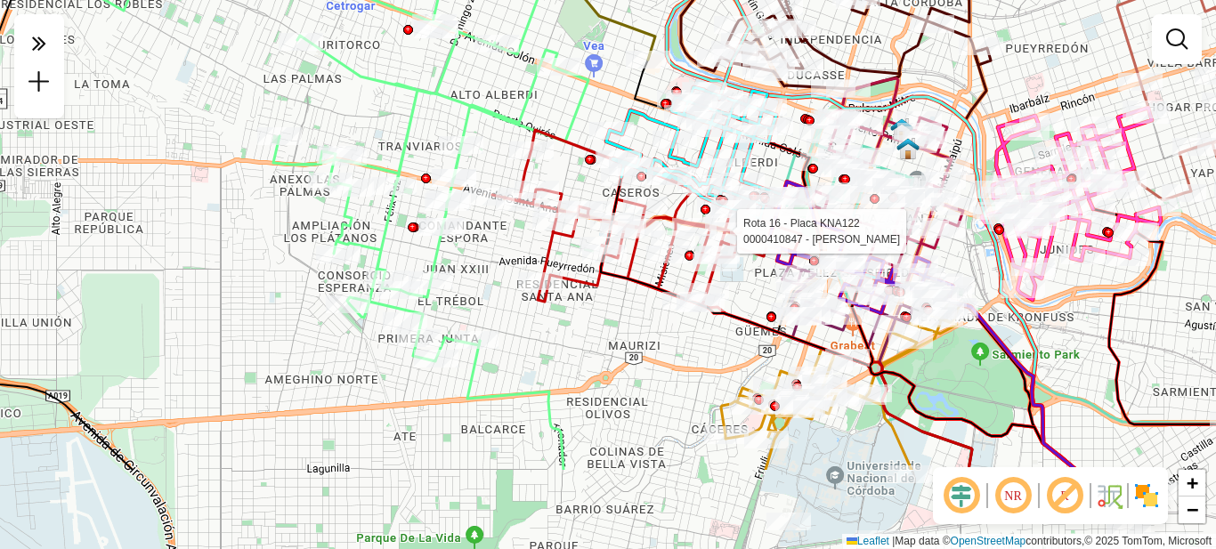
drag, startPoint x: 568, startPoint y: 476, endPoint x: 518, endPoint y: 258, distance: 223.7
click at [518, 258] on div "Rota 16 - Placa KNA122 0000410847 - Nassar Nicolas Janela de atendimento Grade …" at bounding box center [608, 274] width 1216 height 549
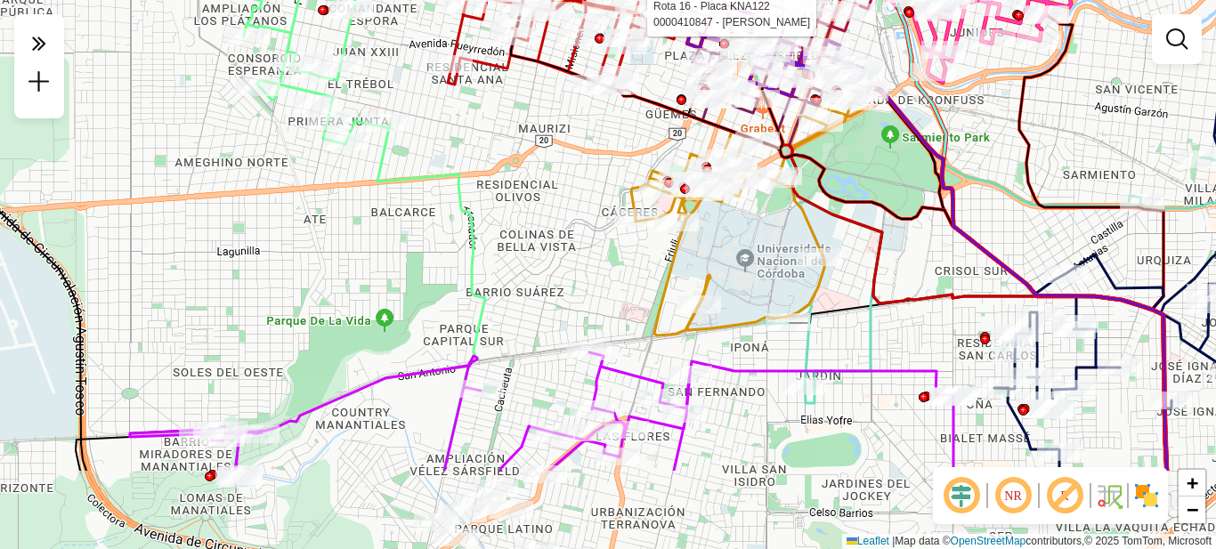
drag, startPoint x: 580, startPoint y: 353, endPoint x: 501, endPoint y: 199, distance: 174.0
click at [501, 199] on div "Rota 16 - Placa KNA122 0000410847 - Nassar Nicolas Janela de atendimento Grade …" at bounding box center [608, 274] width 1216 height 549
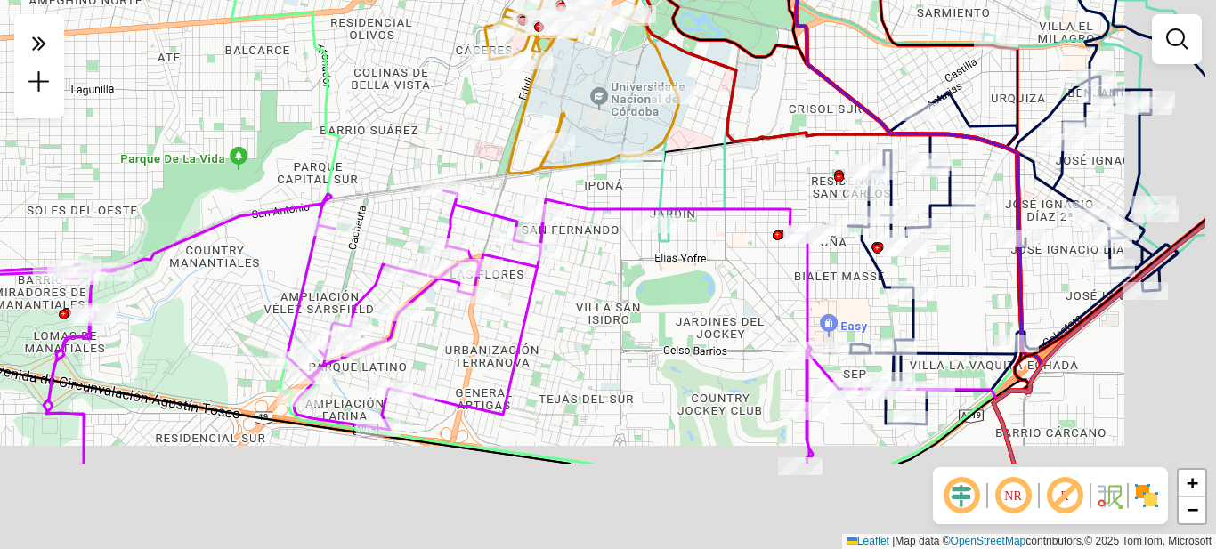
drag, startPoint x: 593, startPoint y: 296, endPoint x: 442, endPoint y: 150, distance: 210.9
click at [442, 150] on div "Rota 16 - Placa KNA122 0000410847 - Nassar Nicolas Janela de atendimento Grade …" at bounding box center [608, 274] width 1216 height 549
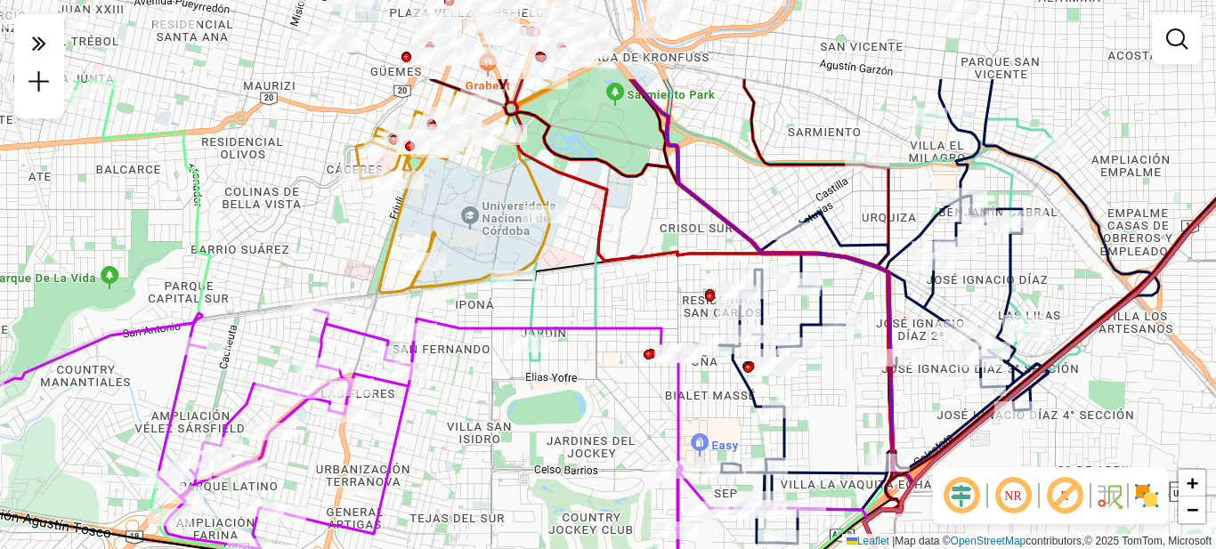
drag, startPoint x: 696, startPoint y: 287, endPoint x: 560, endPoint y: 474, distance: 232.0
click at [563, 474] on div "Rota 16 - Placa KNA122 0000410847 - Nassar Nicolas Janela de atendimento Grade …" at bounding box center [608, 274] width 1216 height 549
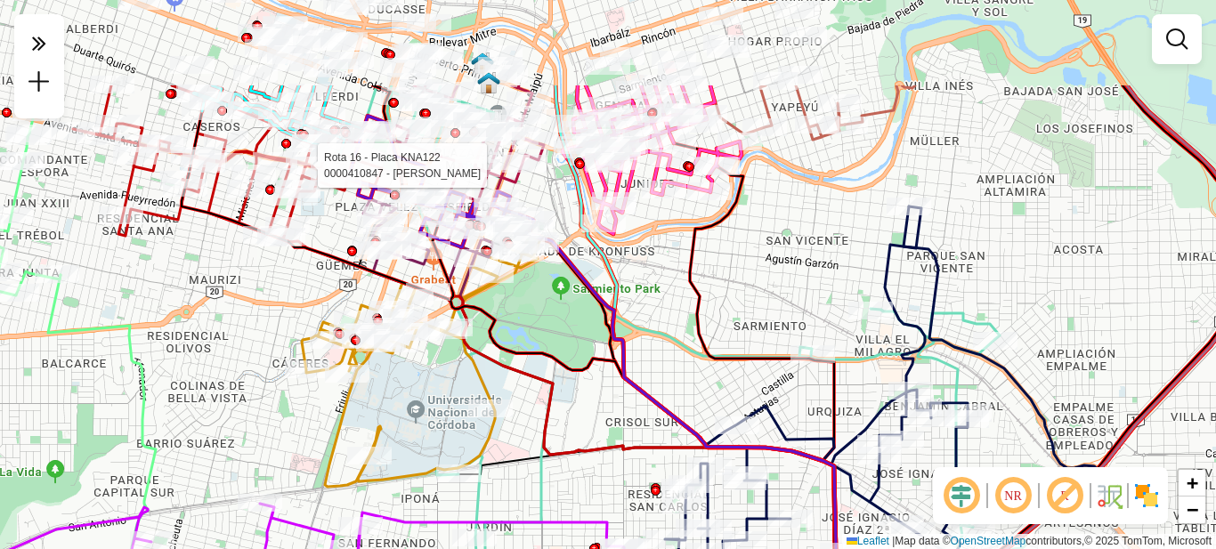
drag, startPoint x: 771, startPoint y: 228, endPoint x: 719, endPoint y: 436, distance: 214.6
click at [719, 437] on icon at bounding box center [681, 319] width 636 height 469
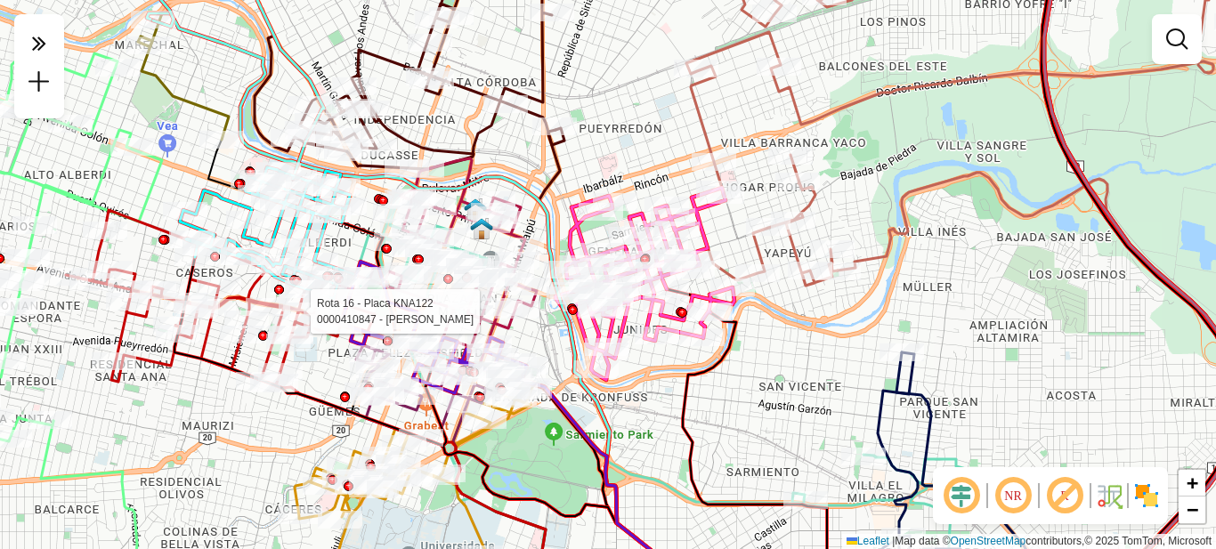
drag, startPoint x: 810, startPoint y: 341, endPoint x: 860, endPoint y: 440, distance: 110.7
click at [857, 440] on div "Rota 16 - Placa KNA122 0000410847 - Nassar Nicolas Janela de atendimento Grade …" at bounding box center [608, 274] width 1216 height 549
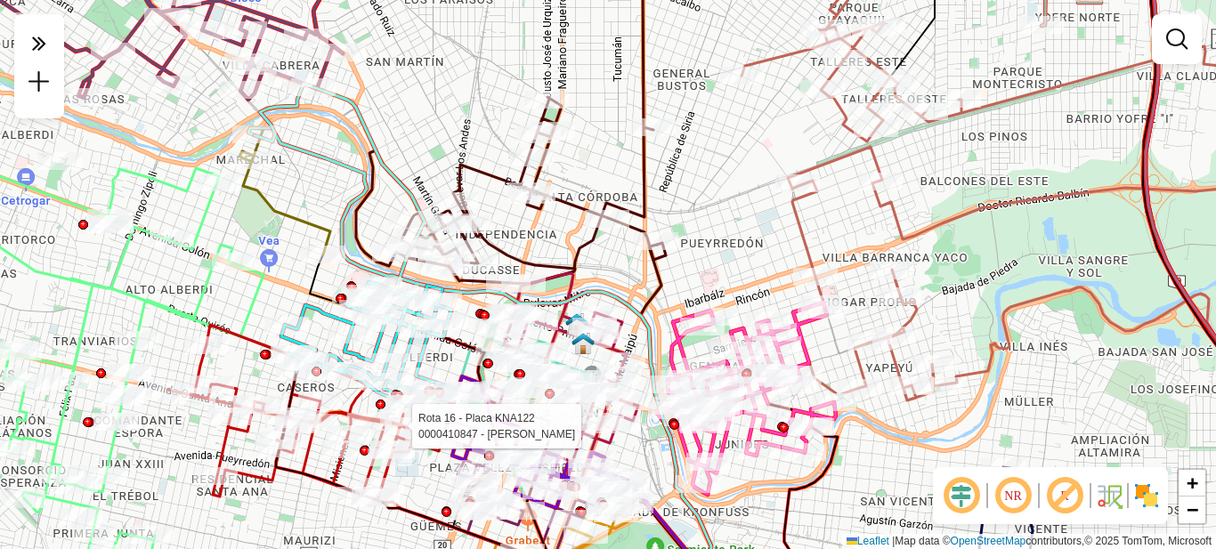
drag, startPoint x: 709, startPoint y: 237, endPoint x: 835, endPoint y: 330, distance: 157.2
click at [835, 330] on div "Rota 16 - Placa KNA122 0000410847 - Nassar Nicolas Janela de atendimento Grade …" at bounding box center [608, 274] width 1216 height 549
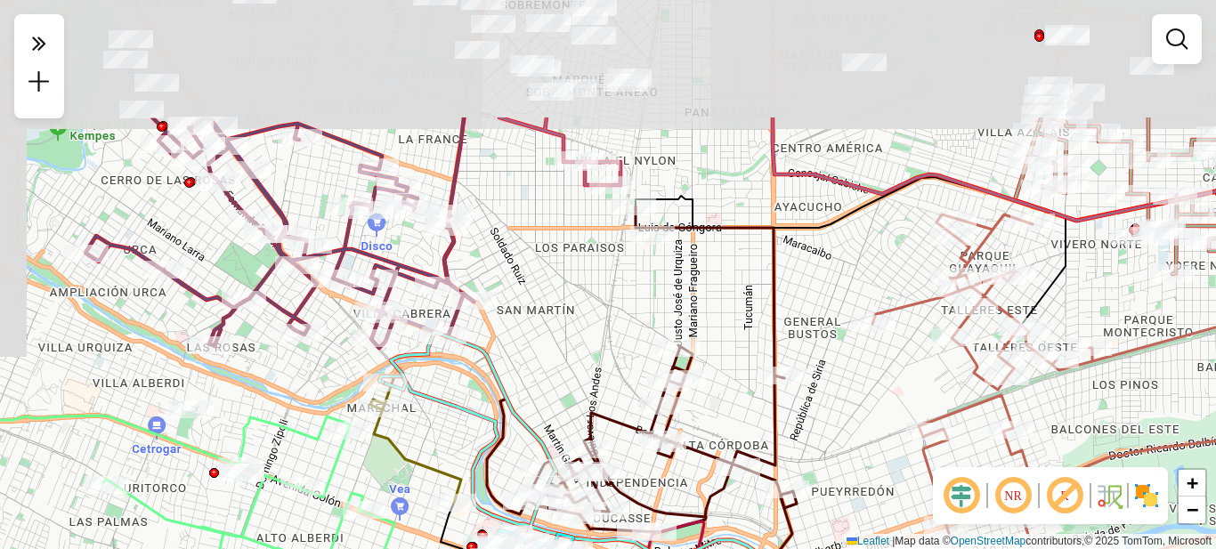
drag, startPoint x: 754, startPoint y: 193, endPoint x: 806, endPoint y: 341, distance: 156.5
click at [806, 367] on div "Rota 16 - Placa KNA122 0000410847 - Nassar Nicolas Rota 2 - Placa AG870PR 00005…" at bounding box center [608, 274] width 1216 height 549
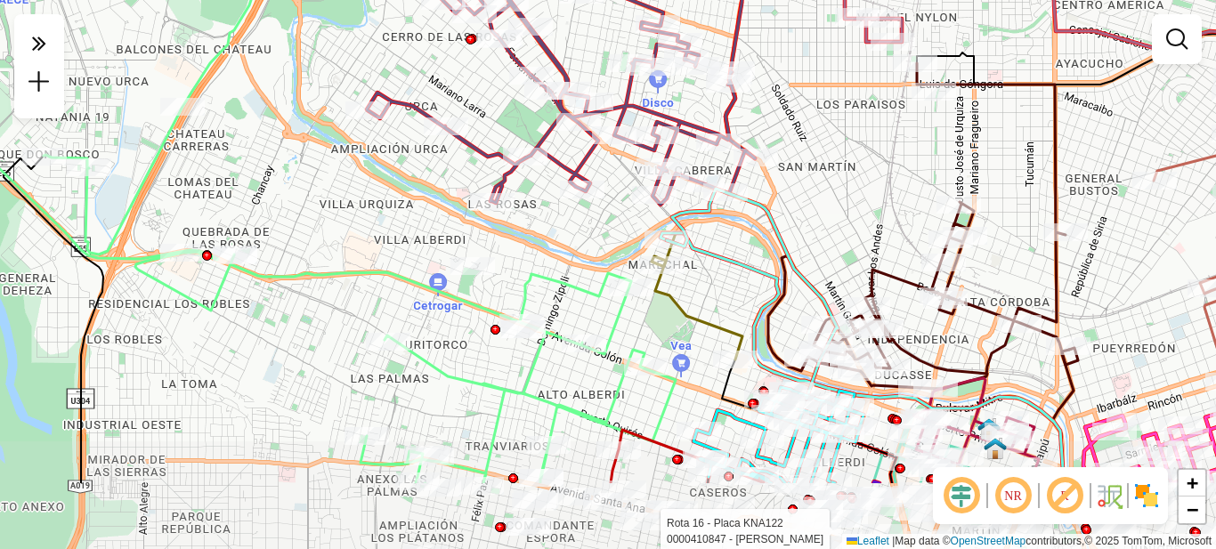
drag, startPoint x: 531, startPoint y: 412, endPoint x: 534, endPoint y: 292, distance: 120.2
click at [534, 292] on icon at bounding box center [278, 154] width 795 height 659
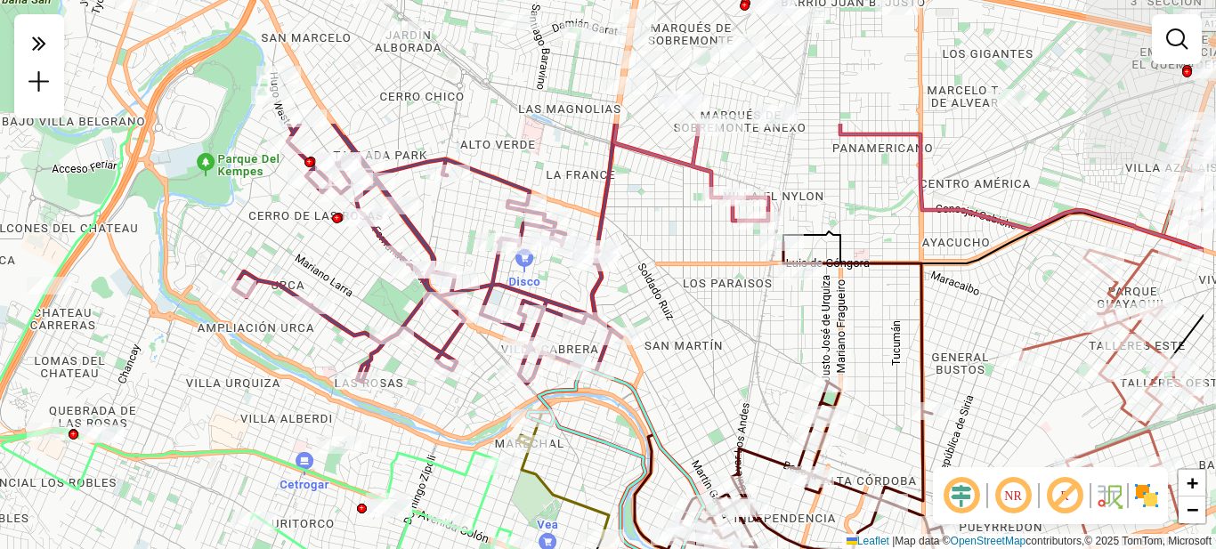
drag, startPoint x: 833, startPoint y: 236, endPoint x: 730, endPoint y: 371, distance: 170.2
click at [730, 371] on div "Rota 16 - Placa KNA122 0000410847 - Nassar Nicolas Janela de atendimento Grade …" at bounding box center [608, 274] width 1216 height 549
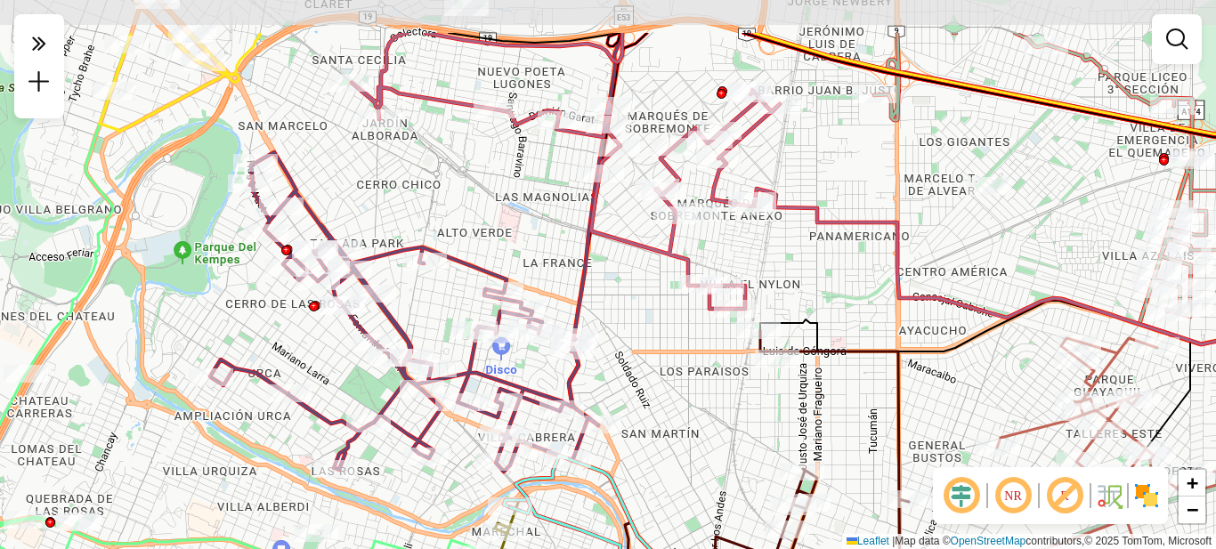
drag, startPoint x: 758, startPoint y: 376, endPoint x: 724, endPoint y: 459, distance: 90.6
click at [735, 465] on div "Rota 16 - Placa KNA122 0000410847 - Nassar Nicolas Janela de atendimento Grade …" at bounding box center [608, 274] width 1216 height 549
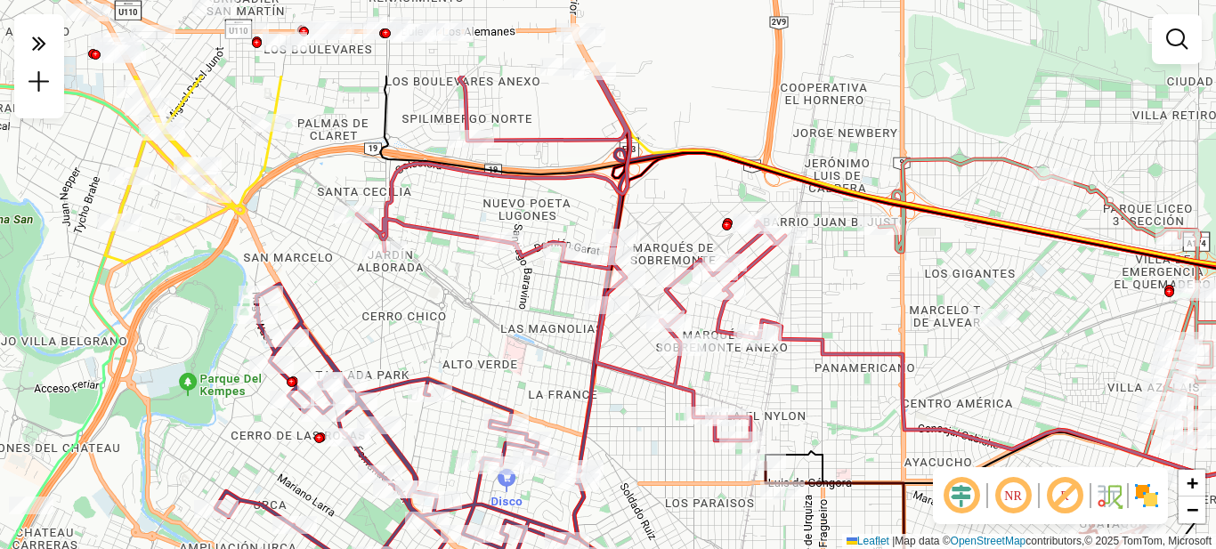
drag, startPoint x: 657, startPoint y: 336, endPoint x: 665, endPoint y: 474, distance: 139.1
click at [665, 474] on div "Rota 16 - Placa KNA122 0000410847 - Nassar Nicolas Janela de atendimento Grade …" at bounding box center [608, 274] width 1216 height 549
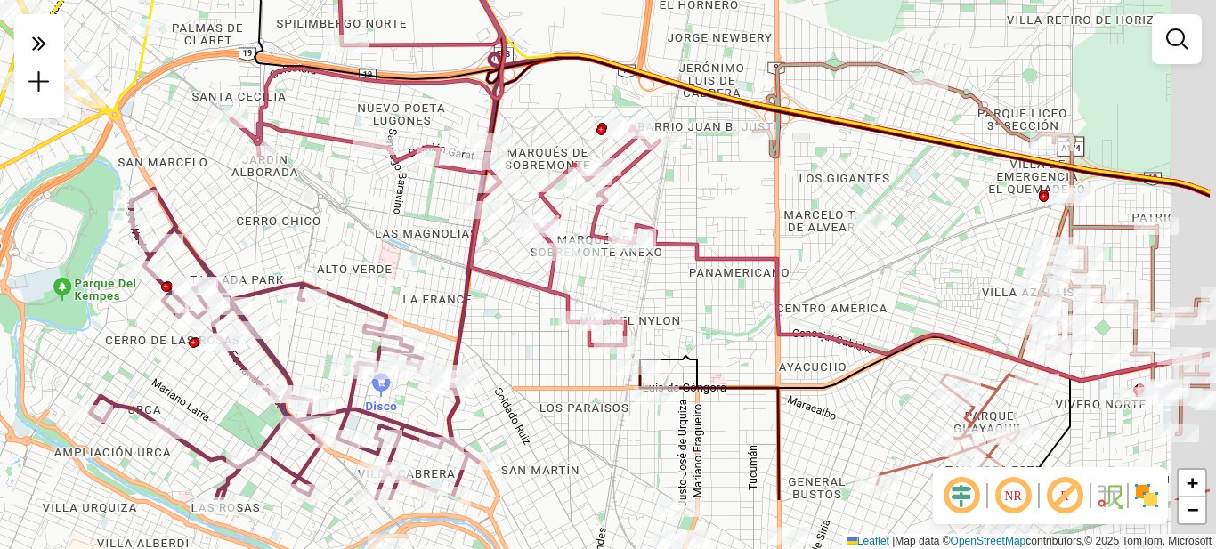
drag, startPoint x: 893, startPoint y: 369, endPoint x: 701, endPoint y: 175, distance: 272.5
click at [700, 225] on icon at bounding box center [922, 303] width 575 height 156
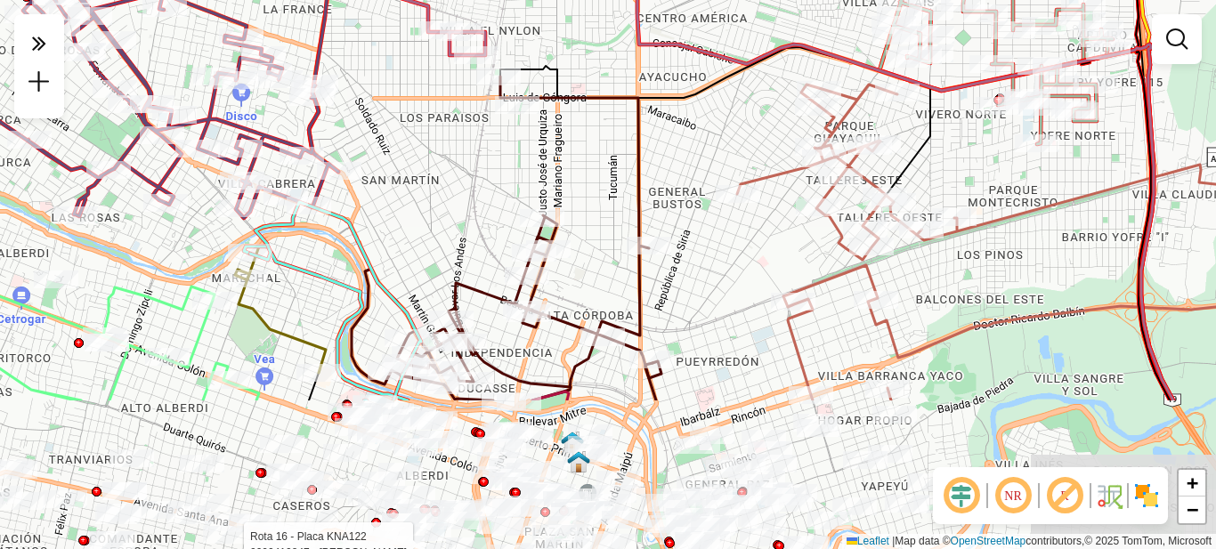
drag, startPoint x: 790, startPoint y: 336, endPoint x: 747, endPoint y: 158, distance: 182.2
click at [714, 137] on div "Rota 16 - Placa KNA122 0000410847 - Nassar Nicolas Janela de atendimento Grade …" at bounding box center [608, 274] width 1216 height 549
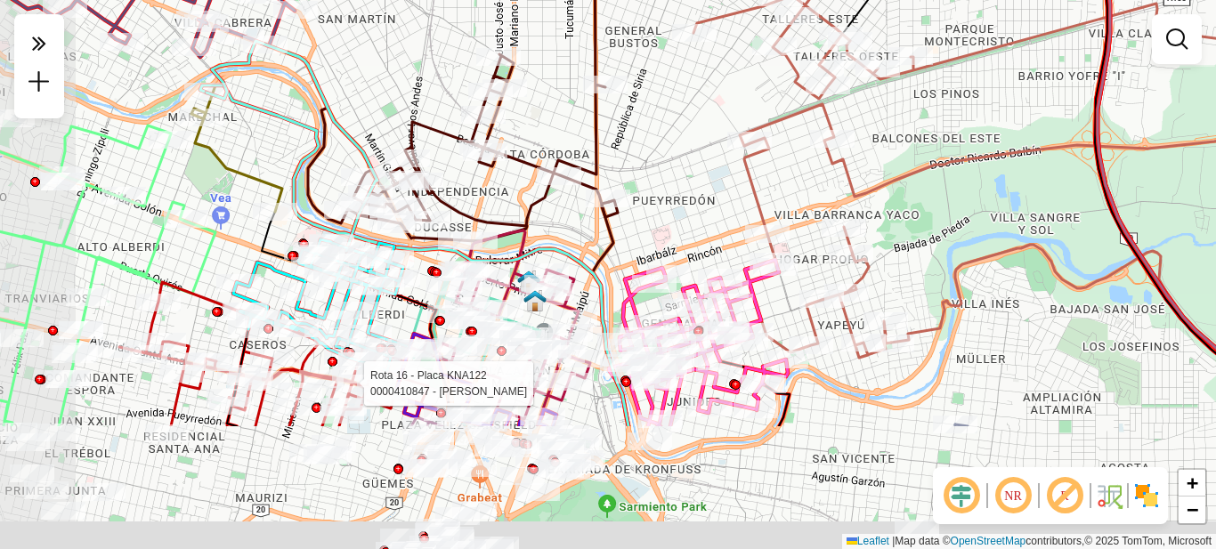
drag, startPoint x: 596, startPoint y: 390, endPoint x: 681, endPoint y: 225, distance: 185.5
click at [681, 225] on div "Rota 16 - Placa KNA122 0000410847 - Nassar Nicolas Janela de atendimento Grade …" at bounding box center [608, 274] width 1216 height 549
